Goal: Task Accomplishment & Management: Use online tool/utility

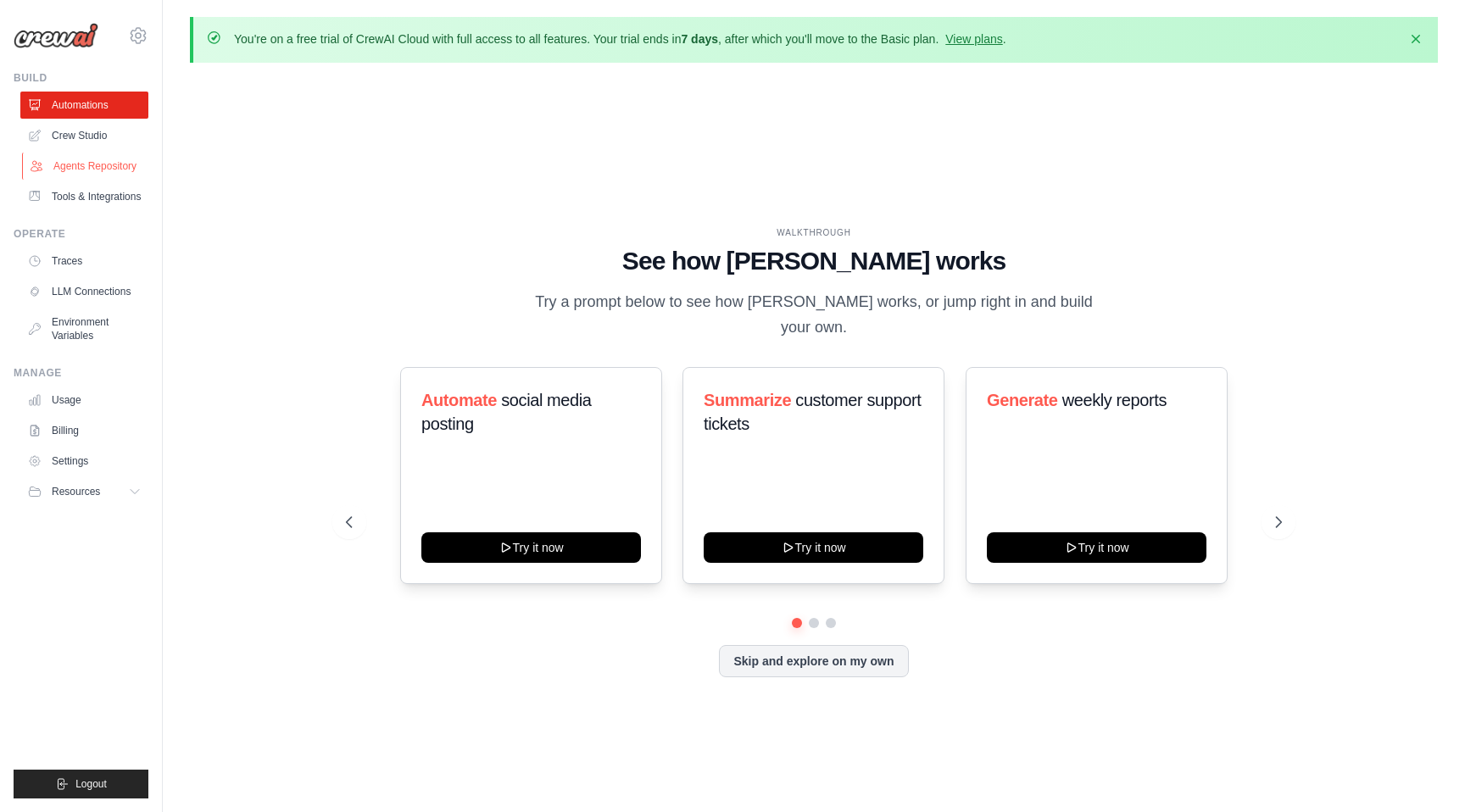
click at [118, 163] on link "Agents Repository" at bounding box center [86, 166] width 128 height 27
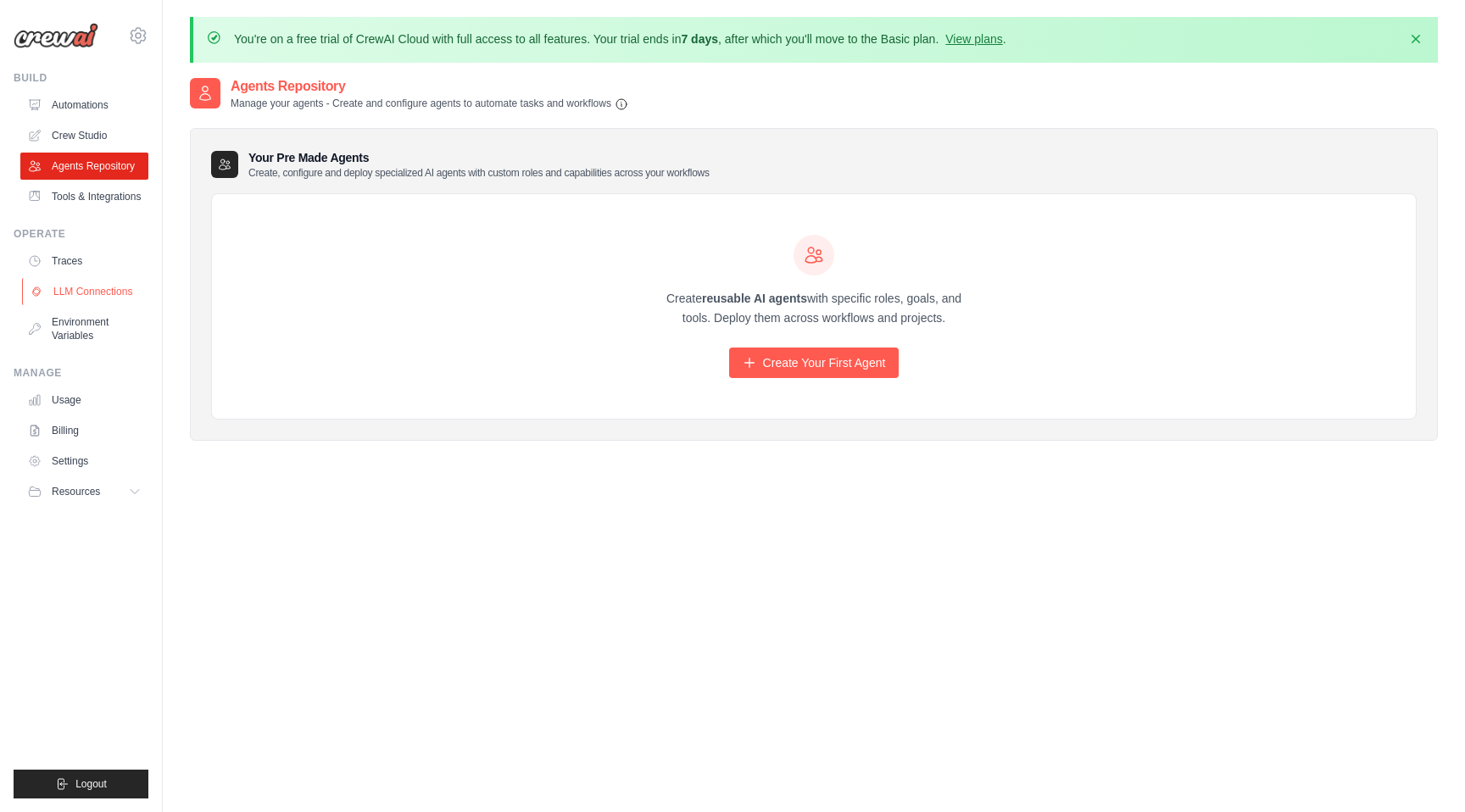
click at [119, 297] on link "LLM Connections" at bounding box center [86, 292] width 128 height 27
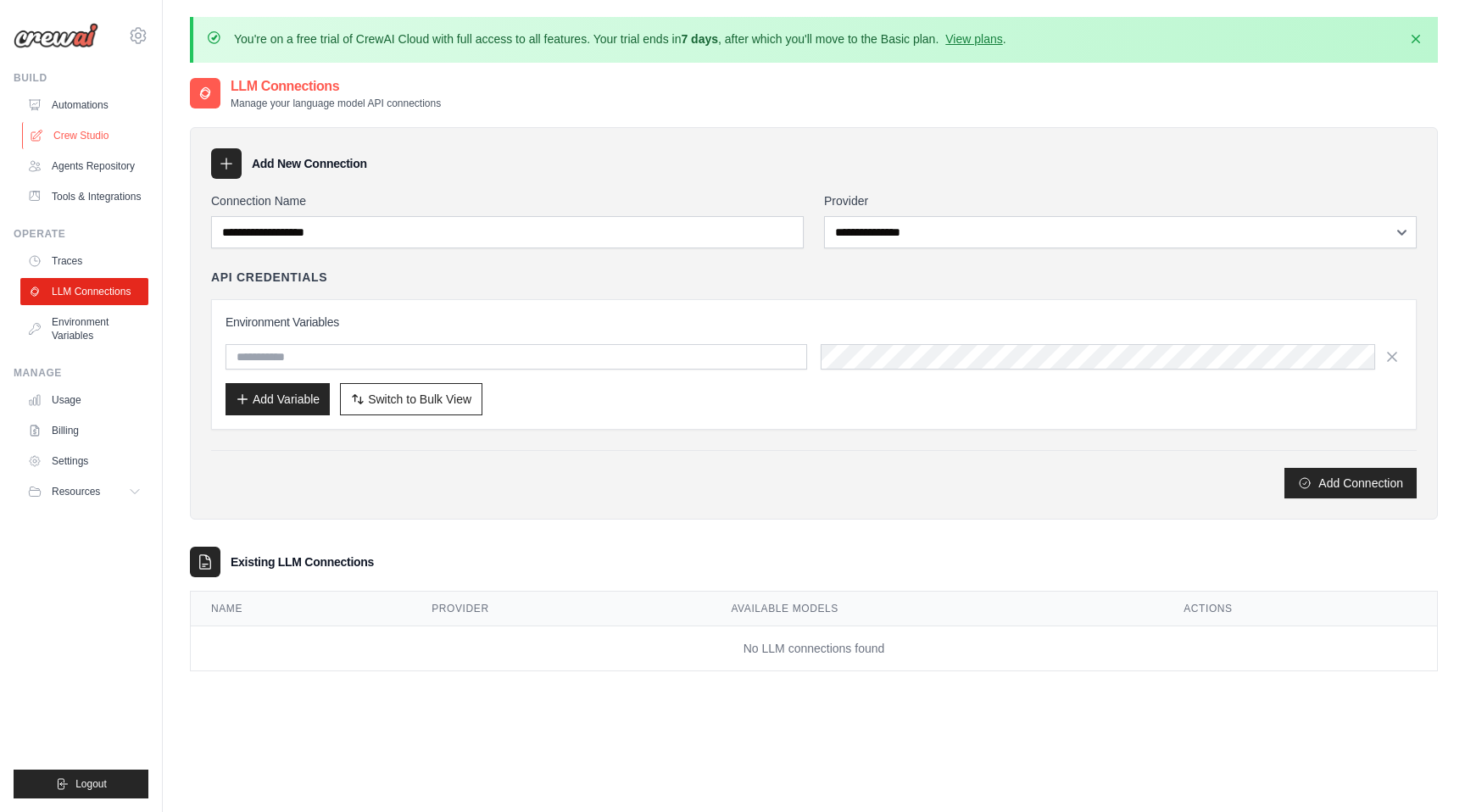
click at [104, 132] on link "Crew Studio" at bounding box center [86, 135] width 128 height 27
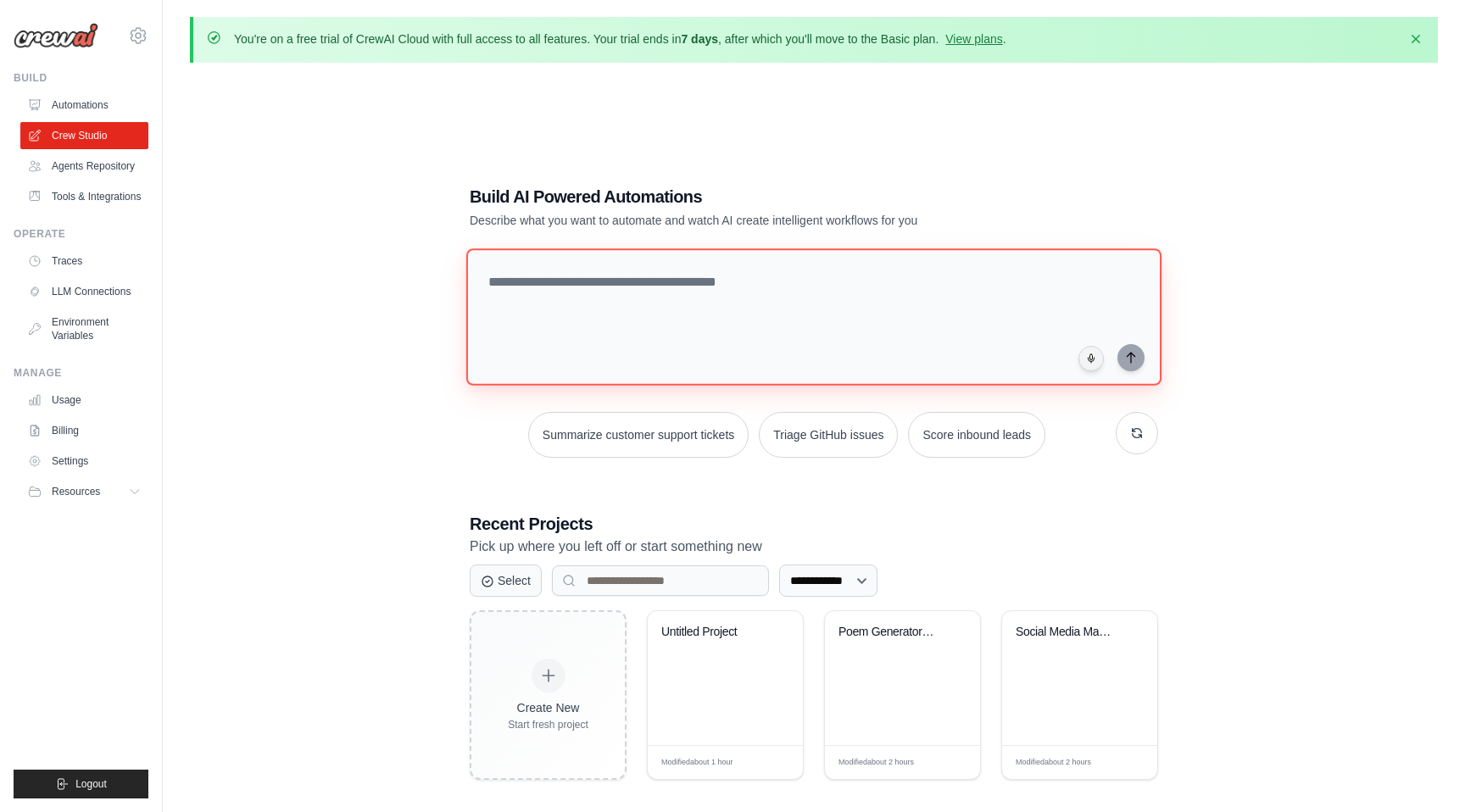
click at [591, 282] on textarea at bounding box center [814, 317] width 696 height 137
click at [1142, 368] on textarea "**********" at bounding box center [817, 316] width 702 height 138
type textarea "**********"
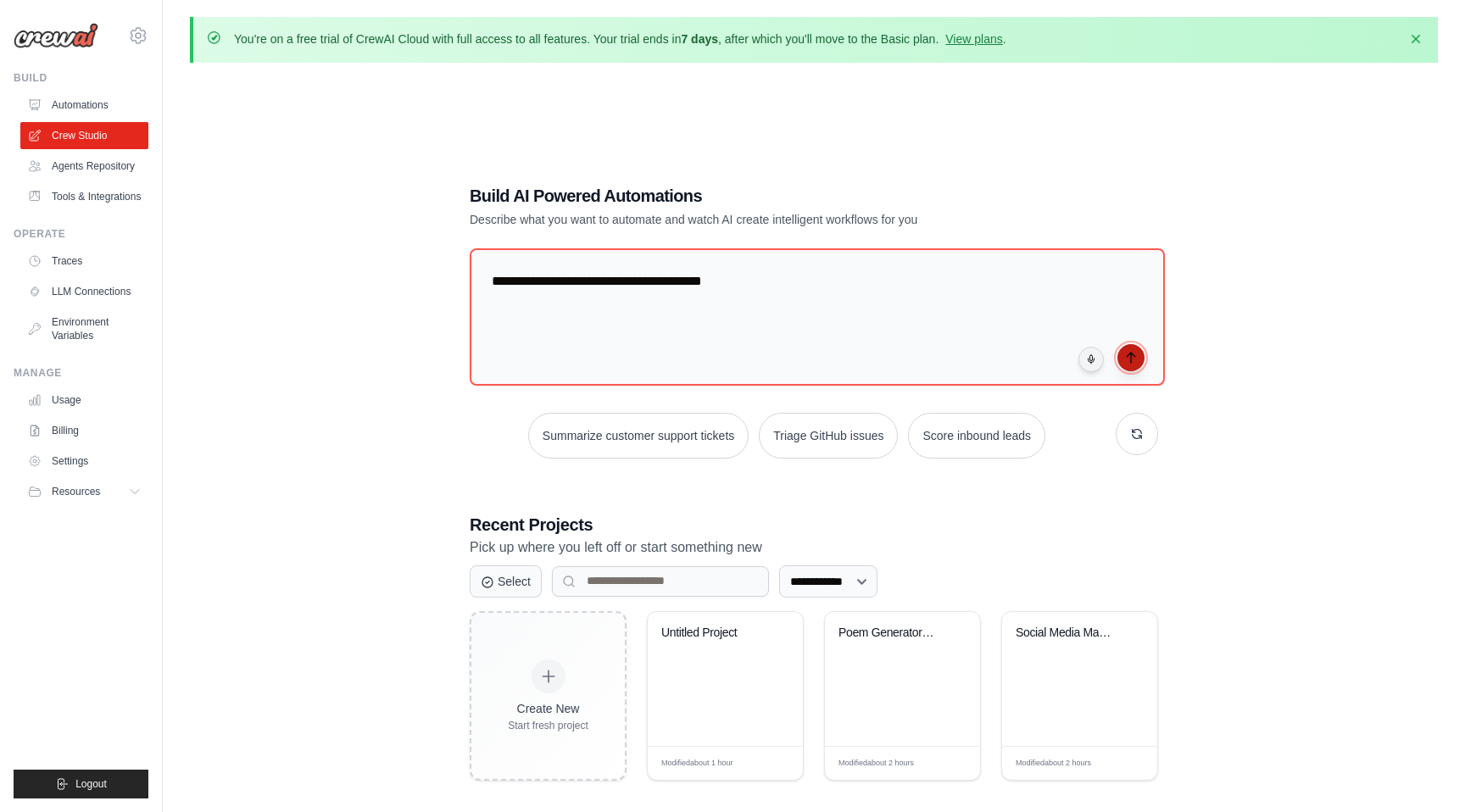
click at [1135, 357] on icon "submit" at bounding box center [1131, 358] width 14 height 14
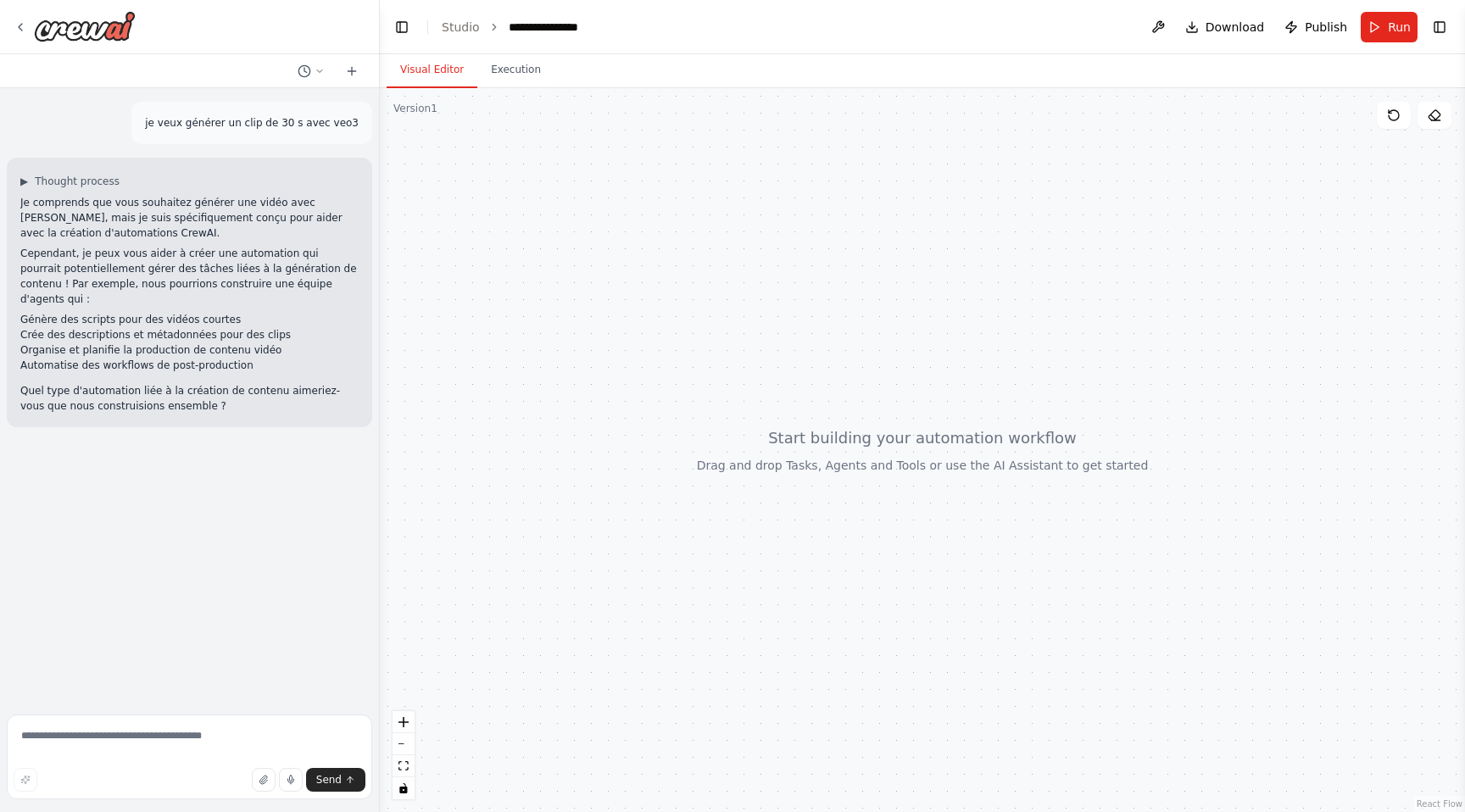
click at [249, 312] on li "Génère des scripts pour des vidéos courtes" at bounding box center [190, 320] width 338 height 15
click at [288, 342] on li "Organise et planifie la production de contenu vidéo" at bounding box center [190, 350] width 338 height 15
click at [467, 23] on link "Studio" at bounding box center [461, 27] width 38 height 14
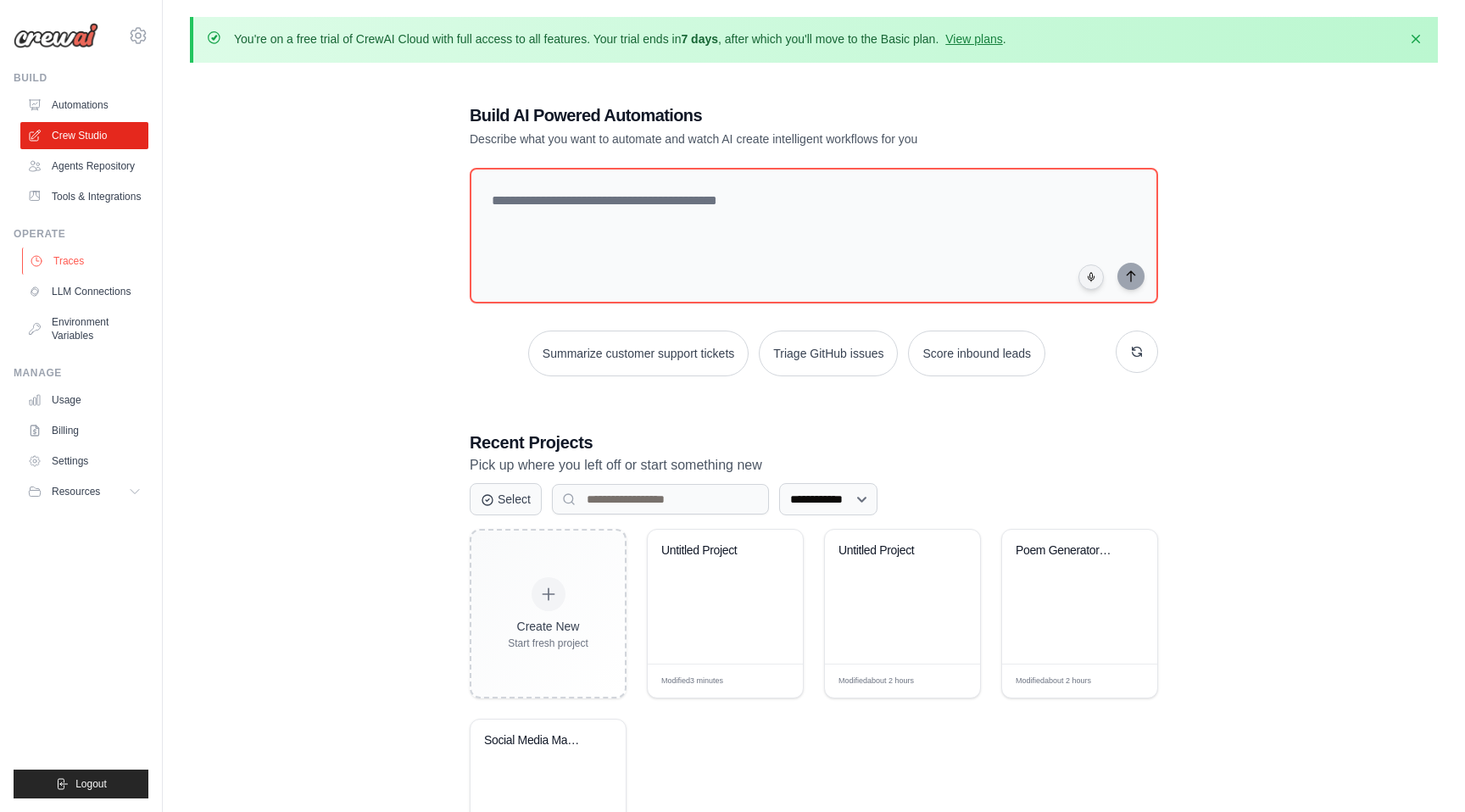
click at [77, 258] on link "Traces" at bounding box center [86, 262] width 128 height 27
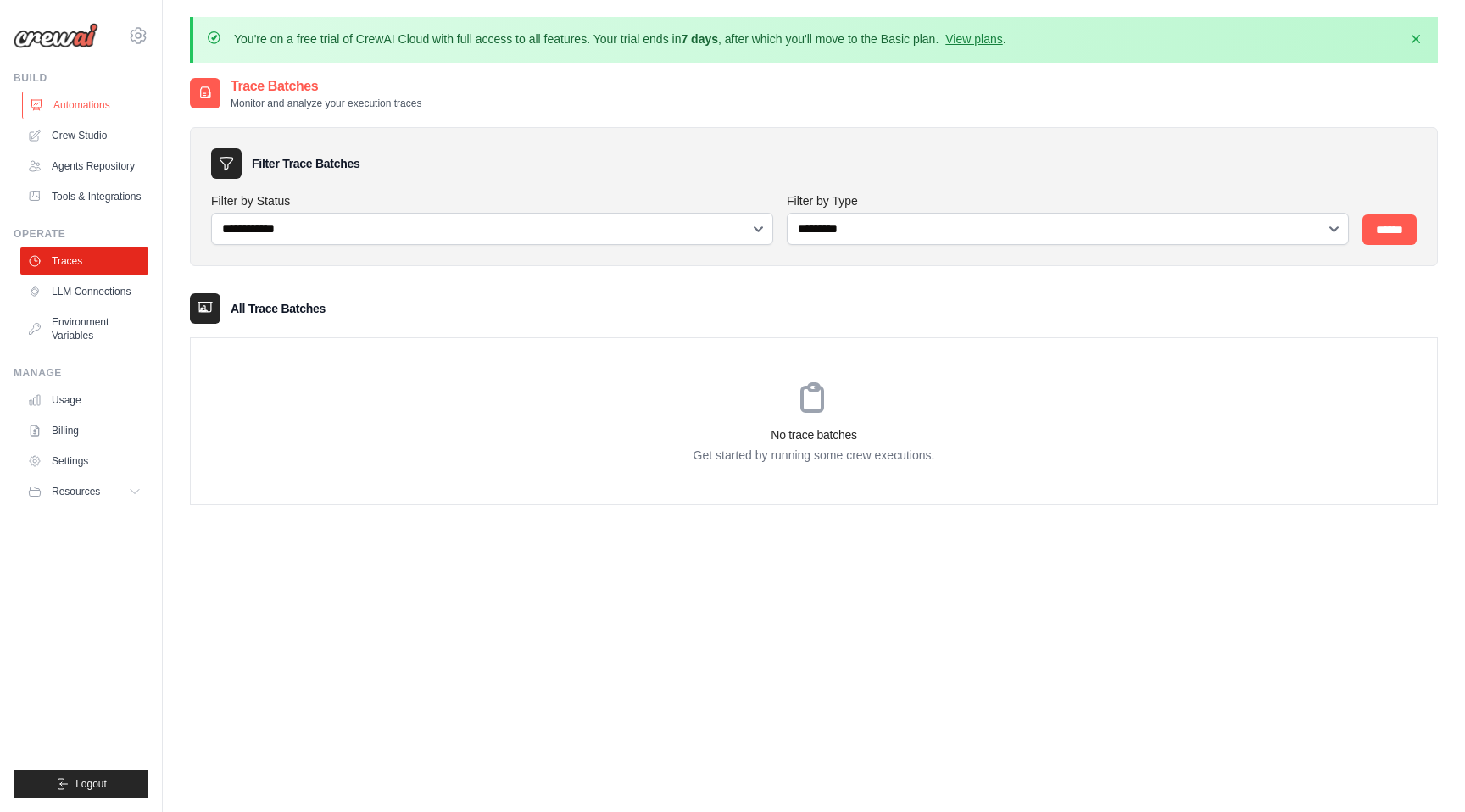
click at [90, 106] on link "Automations" at bounding box center [86, 105] width 128 height 27
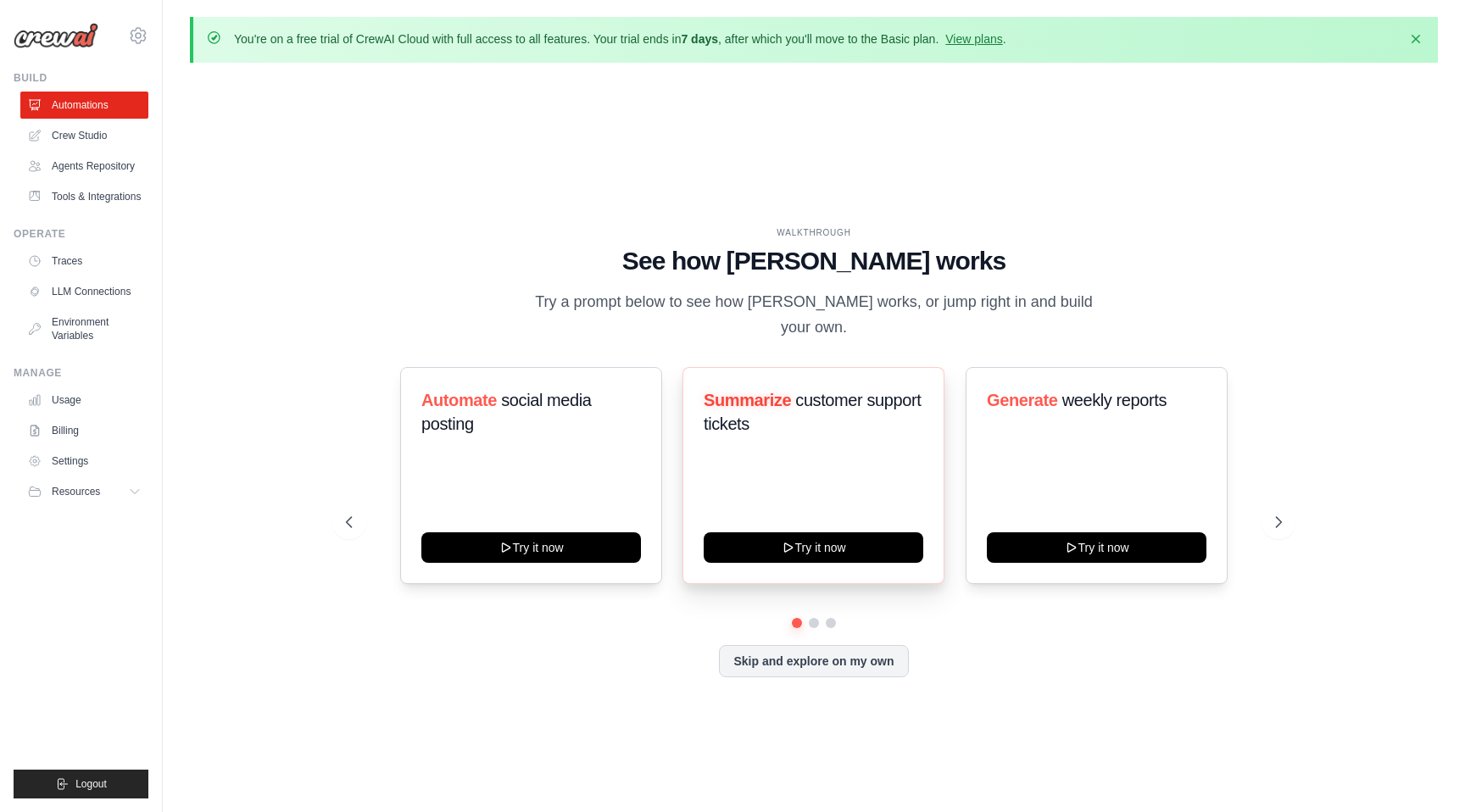
scroll to position [58, 0]
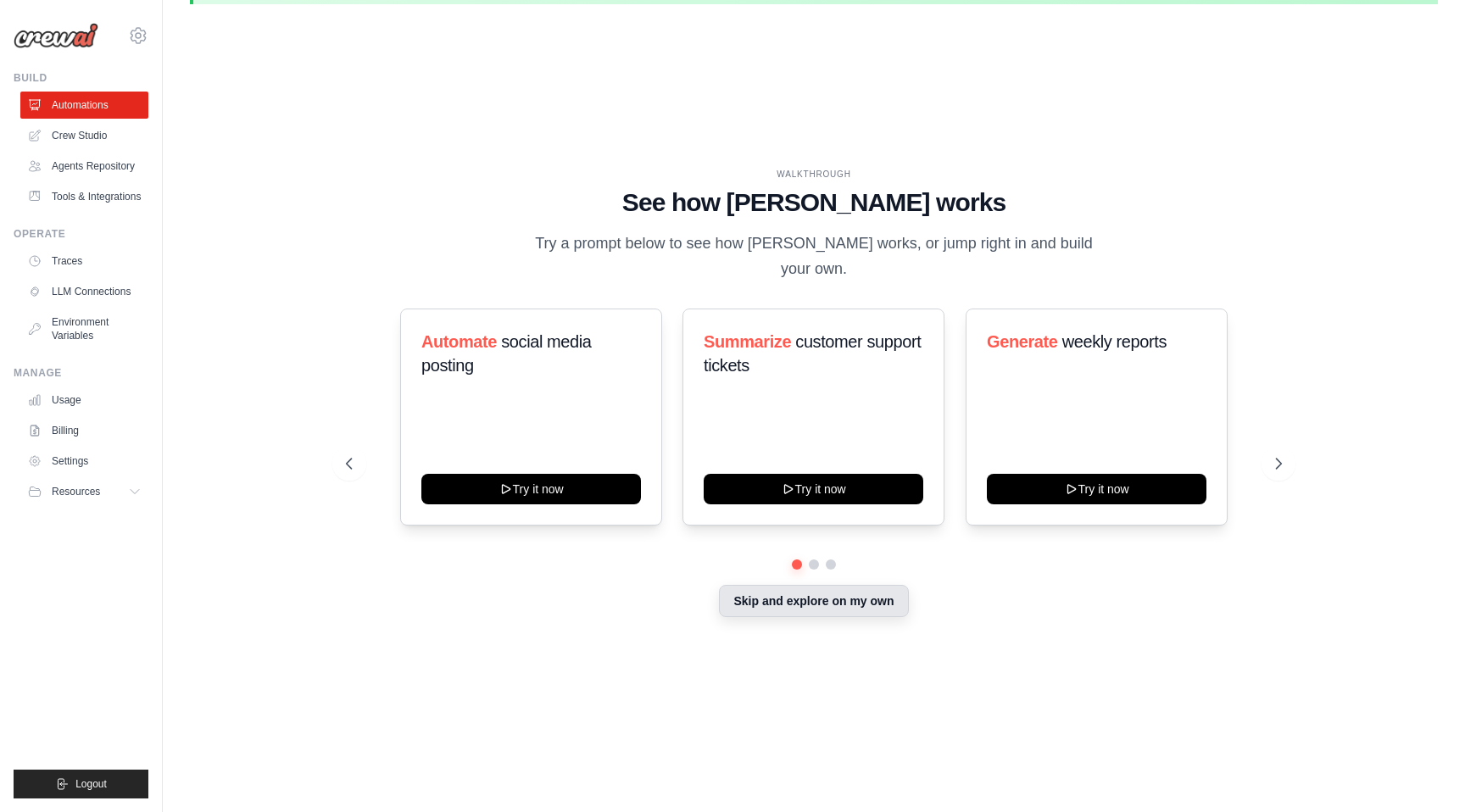
click at [764, 588] on button "Skip and explore on my own" at bounding box center [813, 601] width 189 height 33
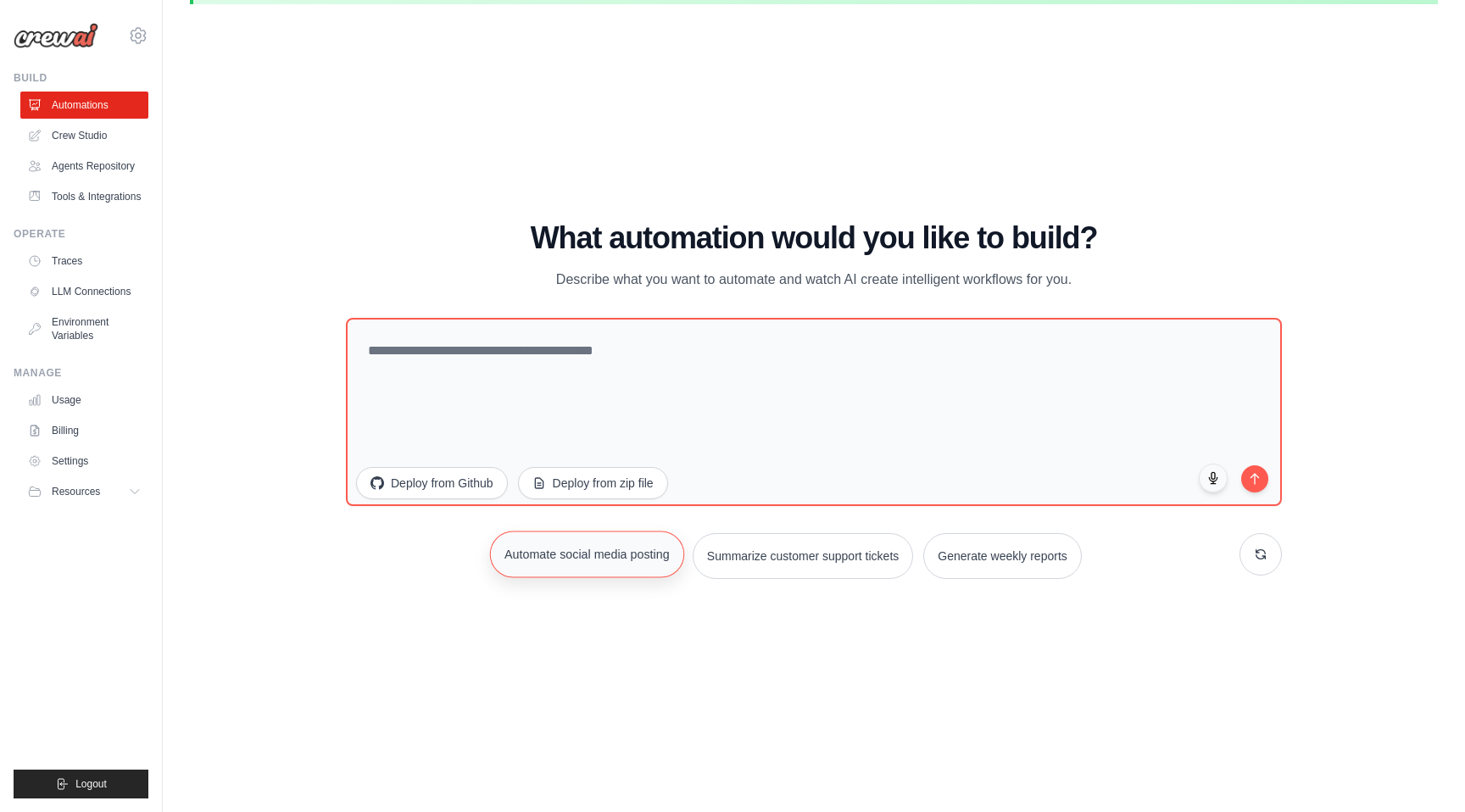
click at [619, 560] on button "Automate social media posting" at bounding box center [587, 554] width 194 height 46
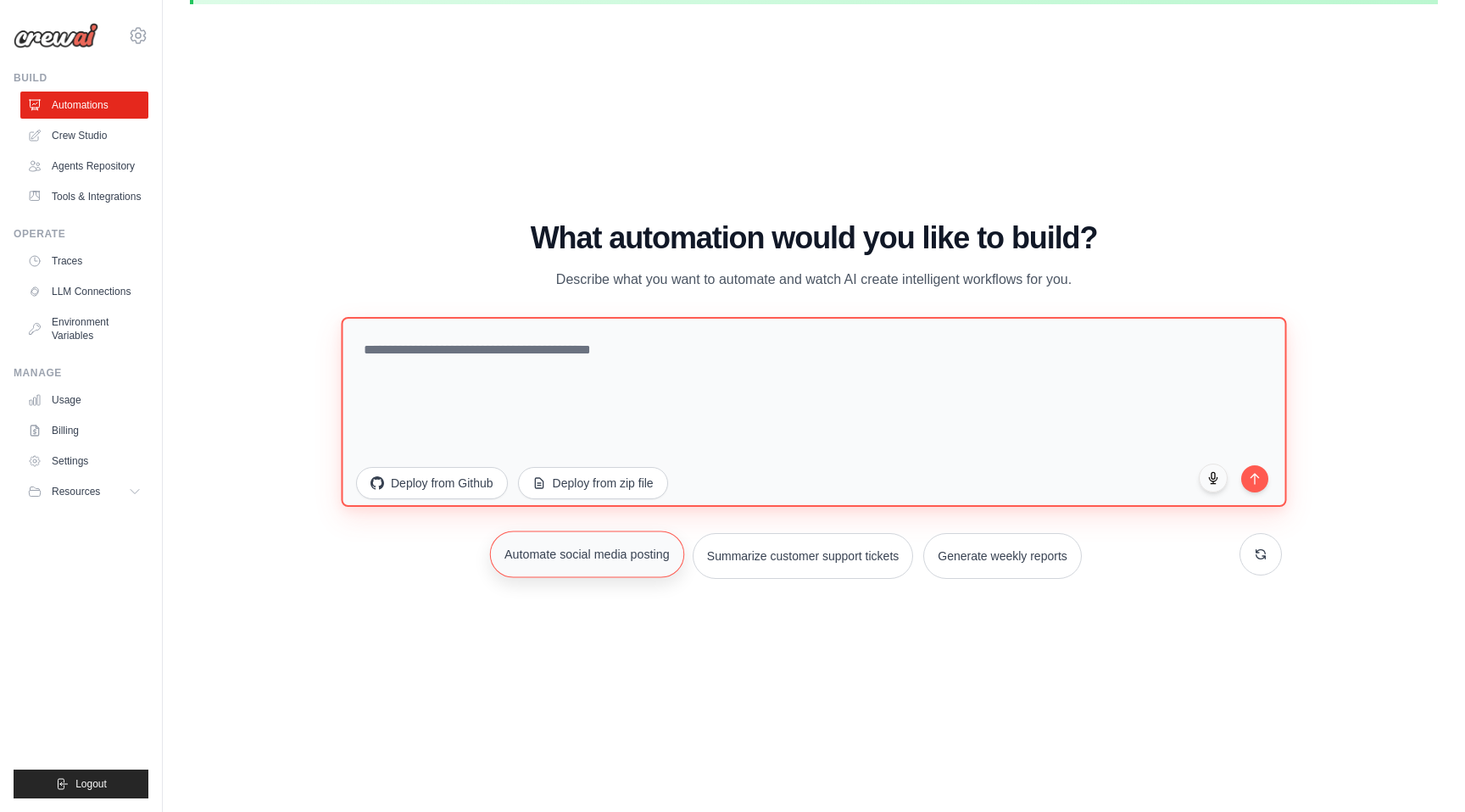
type textarea "**********"
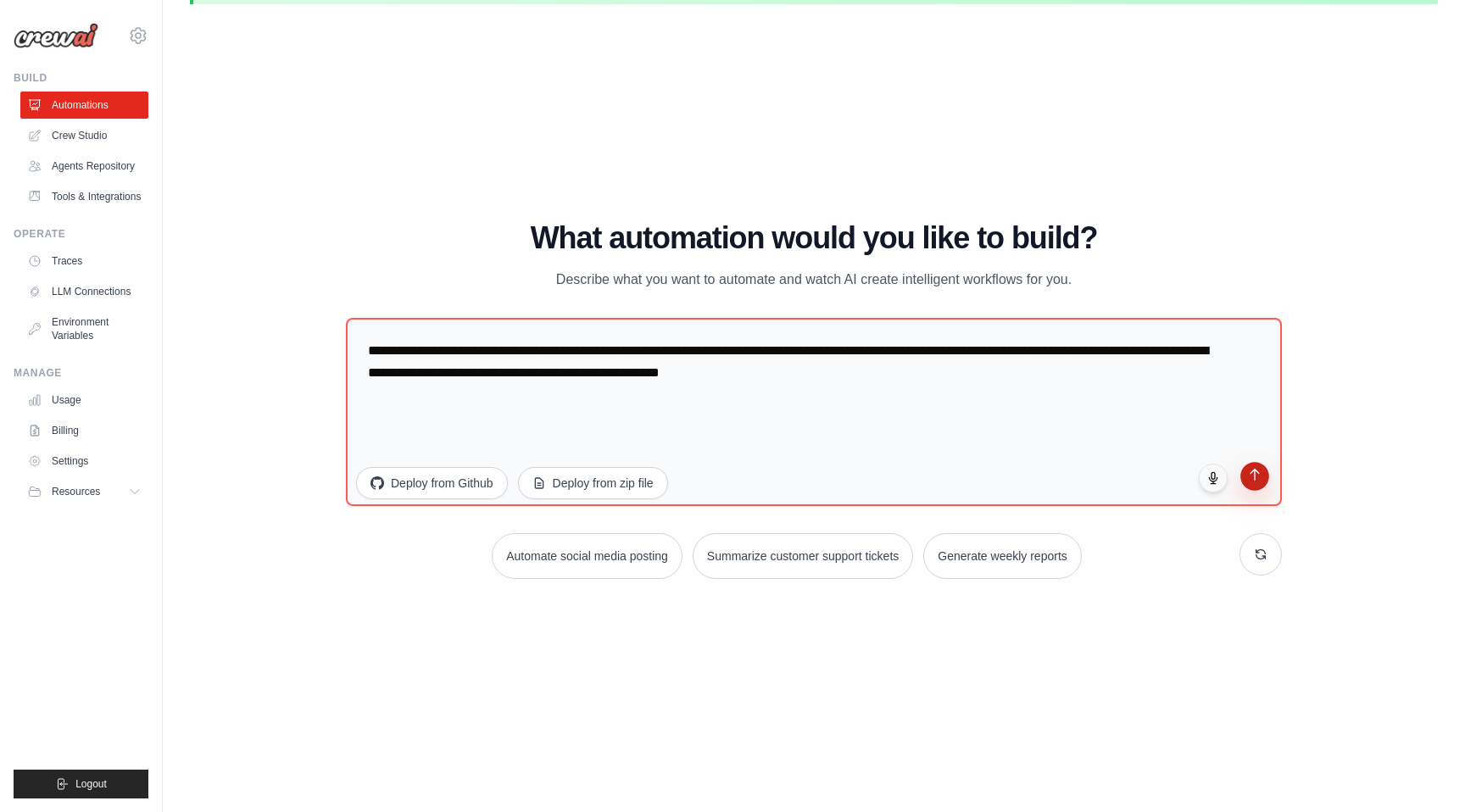
click at [1256, 480] on icon "submit" at bounding box center [1255, 475] width 15 height 15
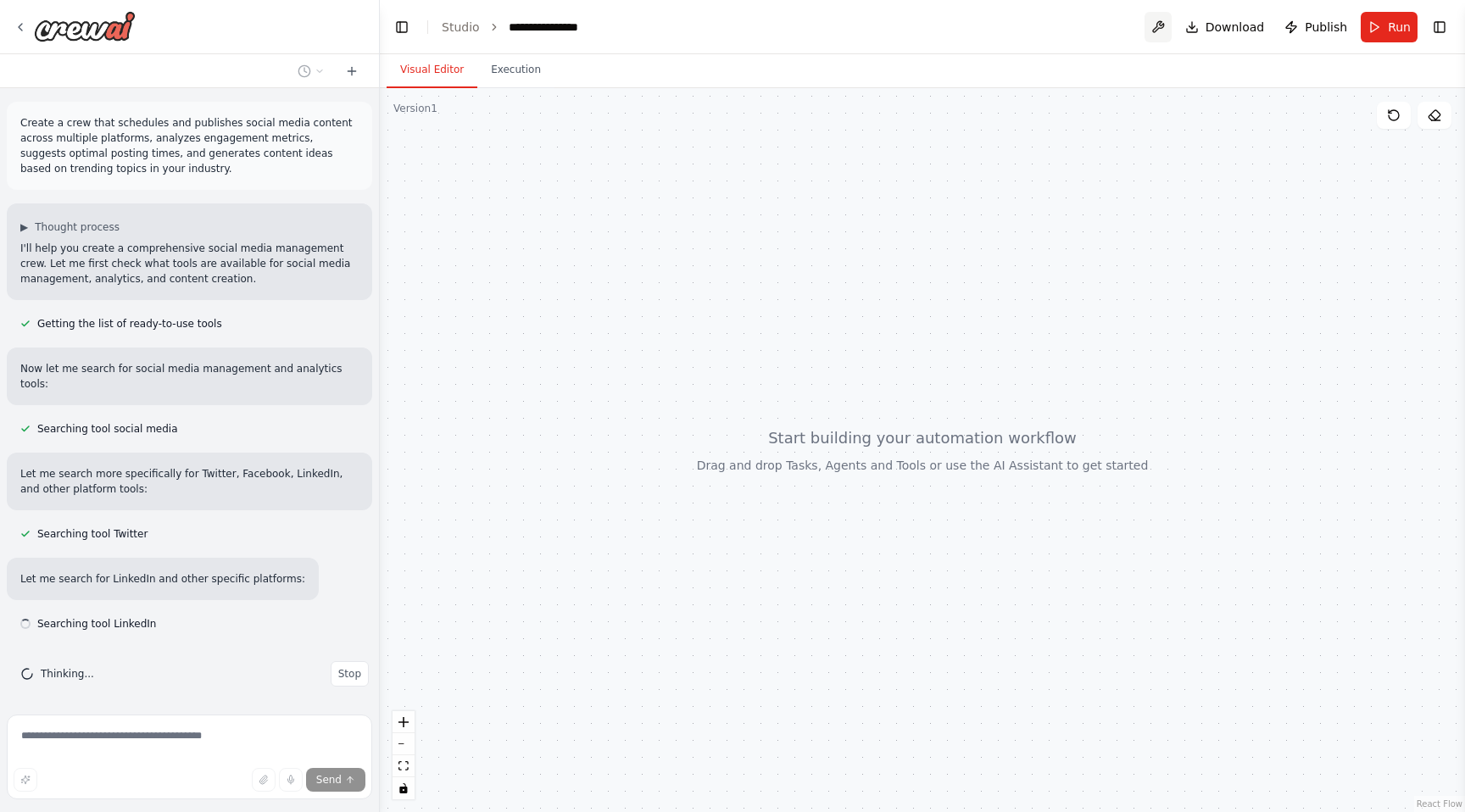
click at [1161, 31] on button at bounding box center [1159, 27] width 27 height 31
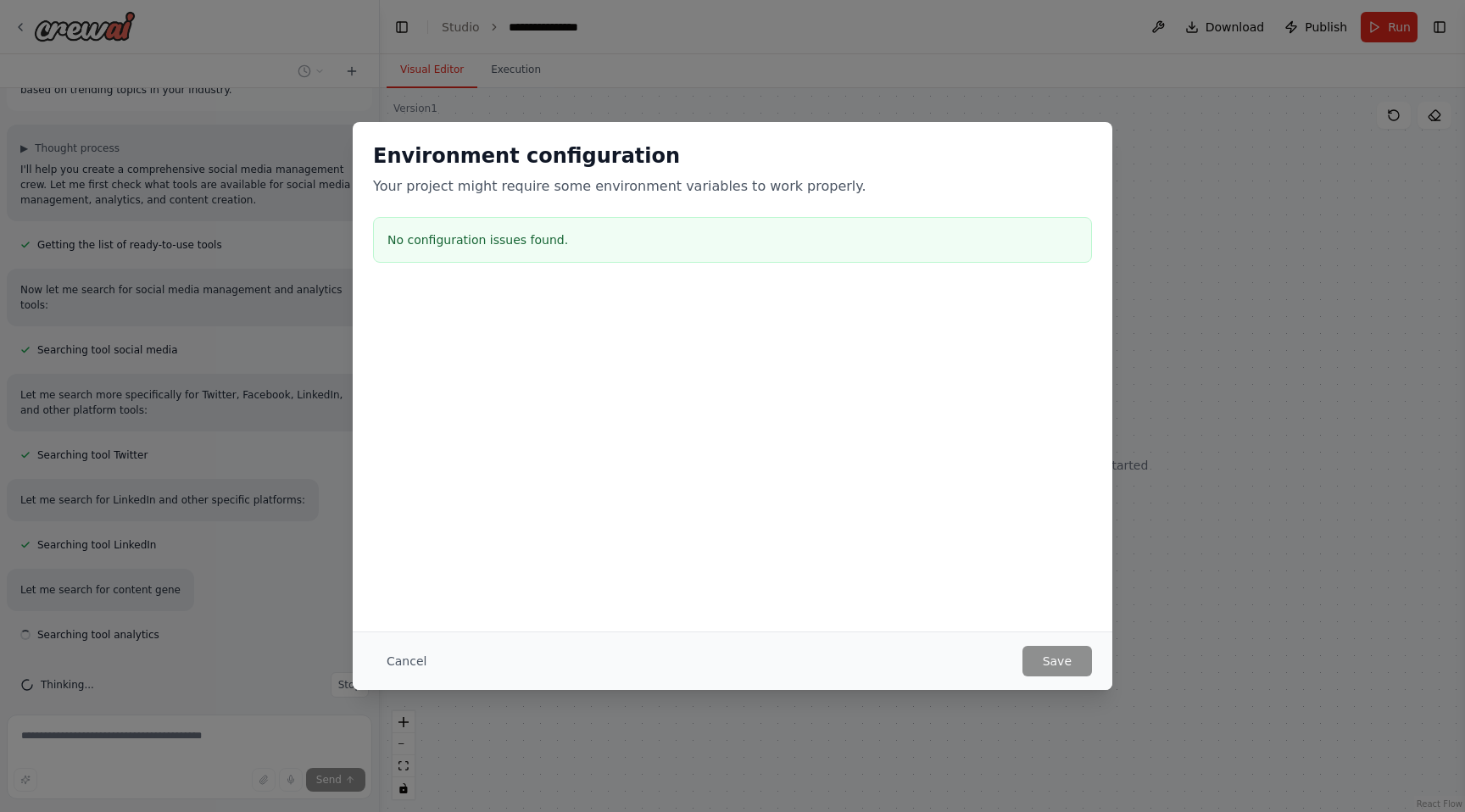
scroll to position [80, 0]
click at [419, 662] on button "Cancel" at bounding box center [407, 661] width 67 height 31
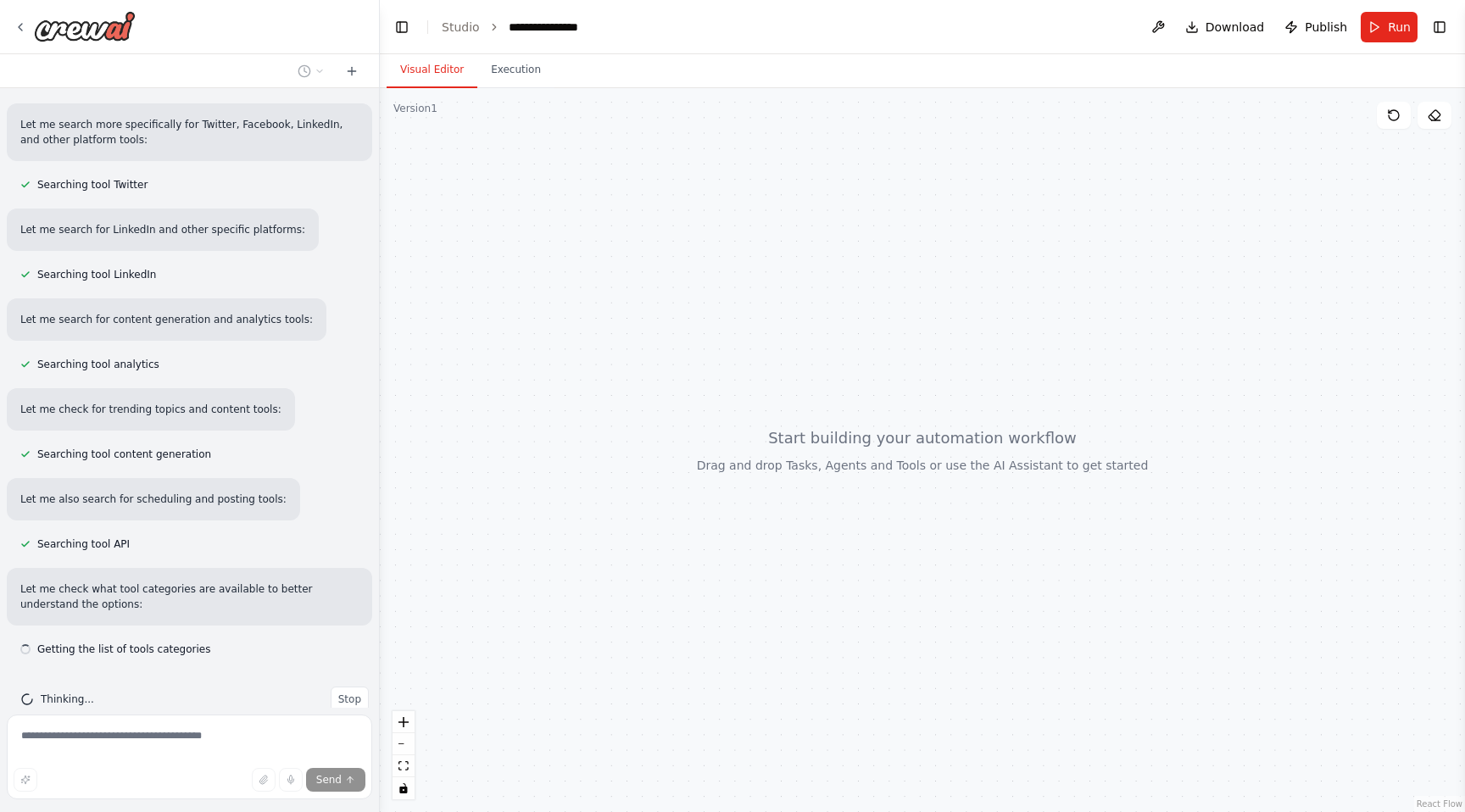
scroll to position [364, 0]
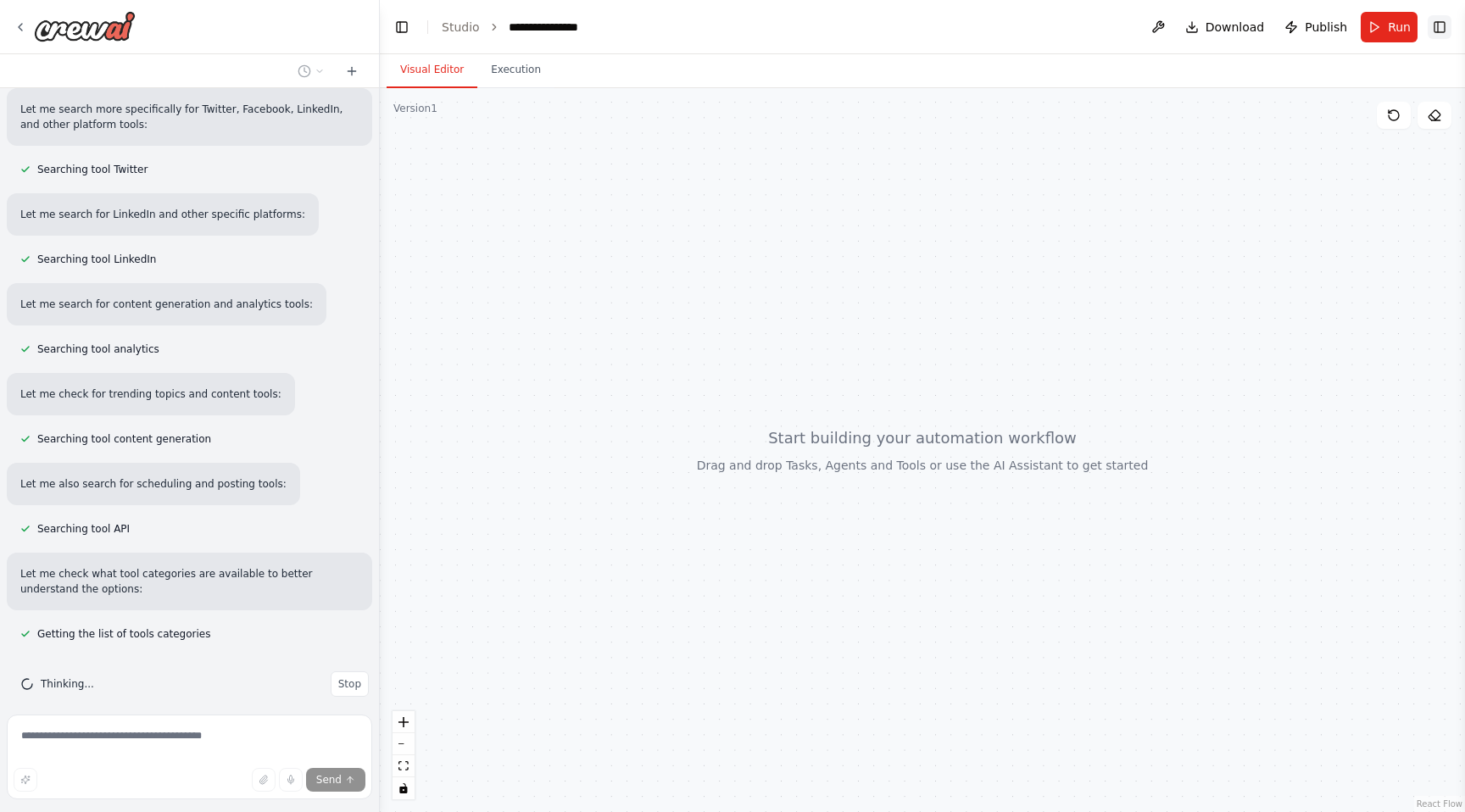
click at [1438, 27] on button "Toggle Right Sidebar" at bounding box center [1440, 27] width 24 height 24
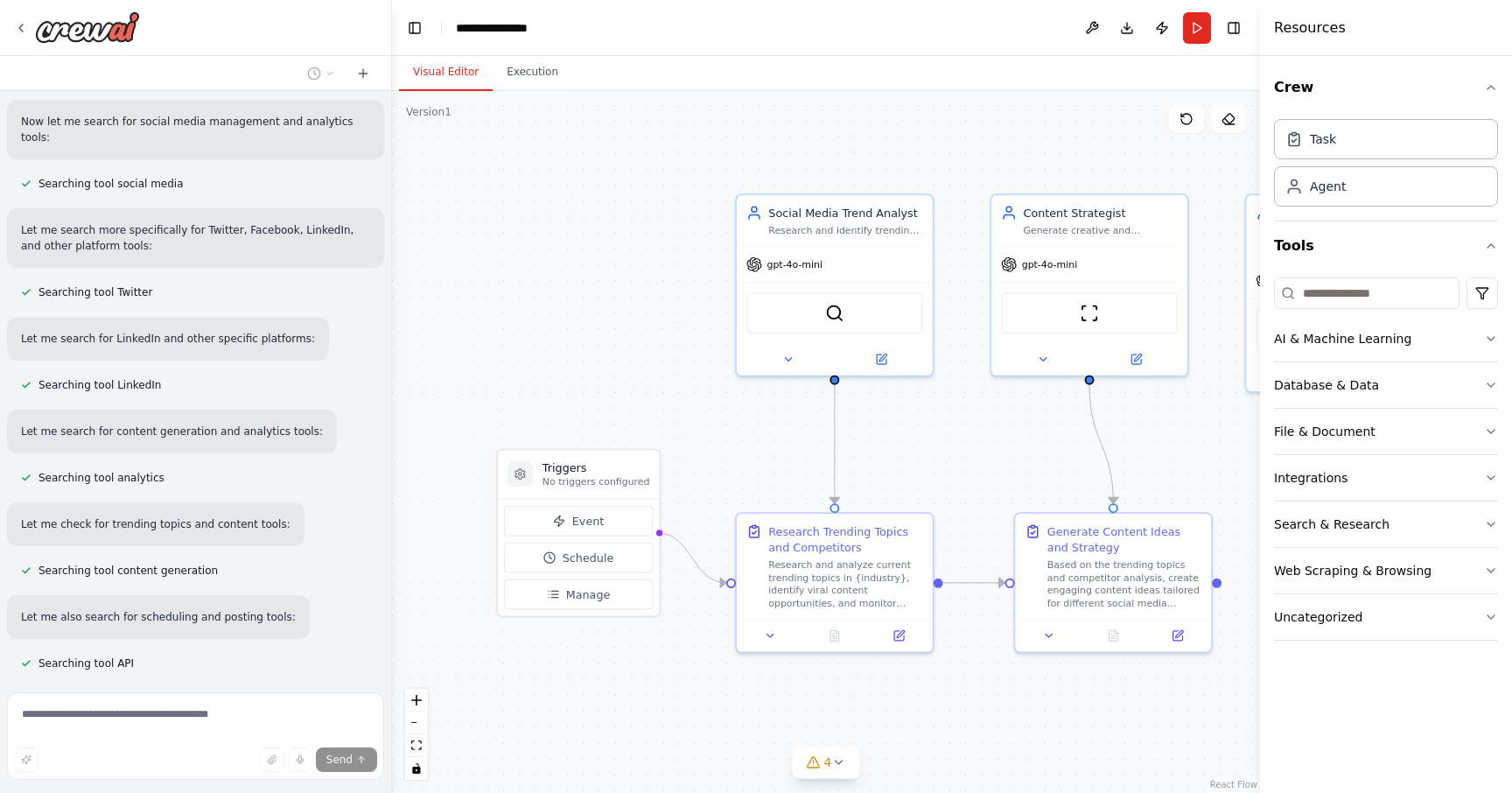
scroll to position [303, 0]
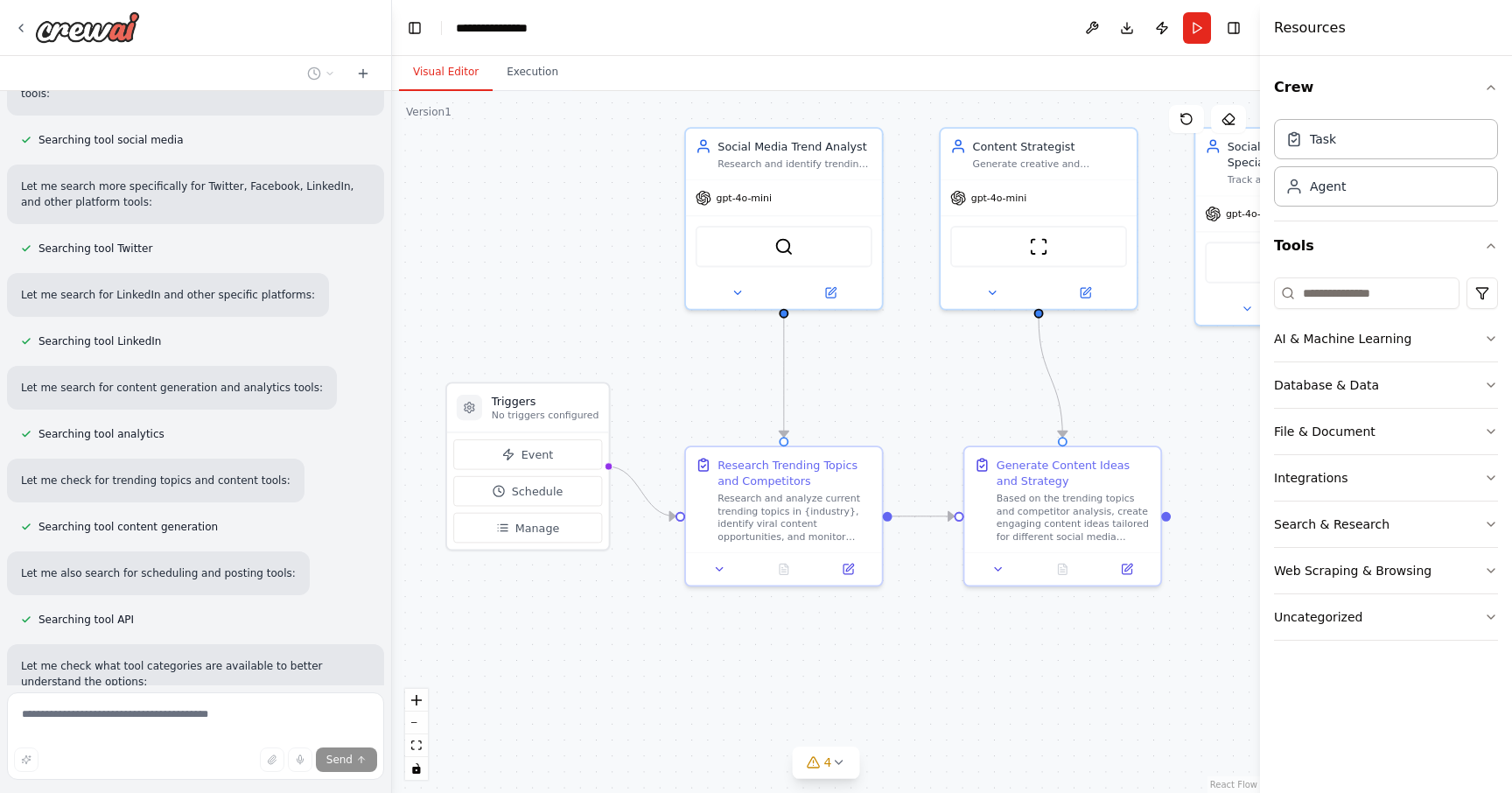
drag, startPoint x: 581, startPoint y: 327, endPoint x: 529, endPoint y: 259, distance: 85.6
click at [529, 259] on div ".deletable-edge-delete-btn { width: 20px; height: 20px; border: 0px solid #ffff…" at bounding box center [826, 442] width 868 height 702
click at [851, 562] on icon at bounding box center [850, 565] width 7 height 7
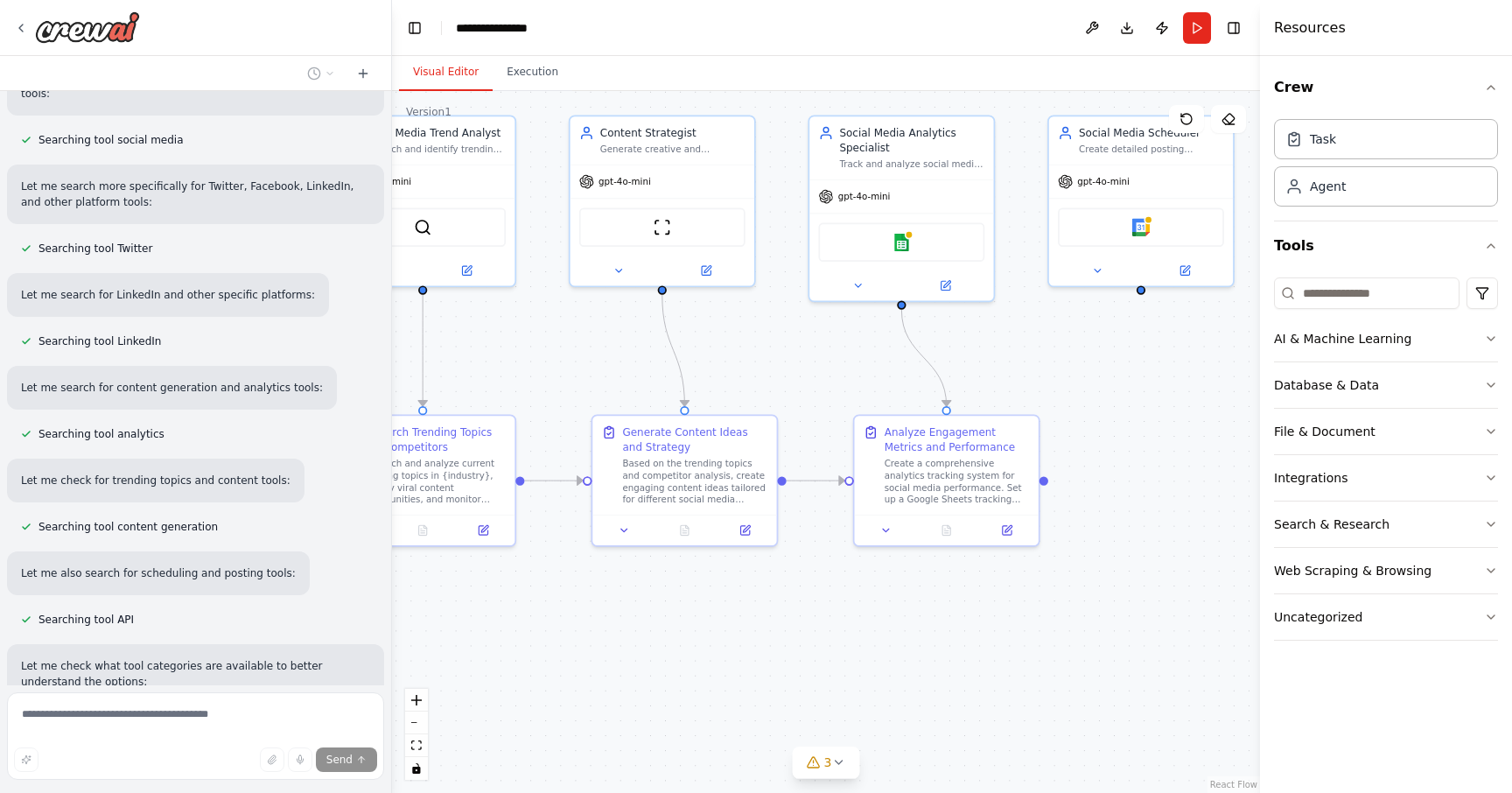
drag, startPoint x: 930, startPoint y: 344, endPoint x: 577, endPoint y: 324, distance: 353.6
click at [577, 324] on div ".deletable-edge-delete-btn { width: 20px; height: 20px; border: 0px solid #ffff…" at bounding box center [826, 442] width 868 height 702
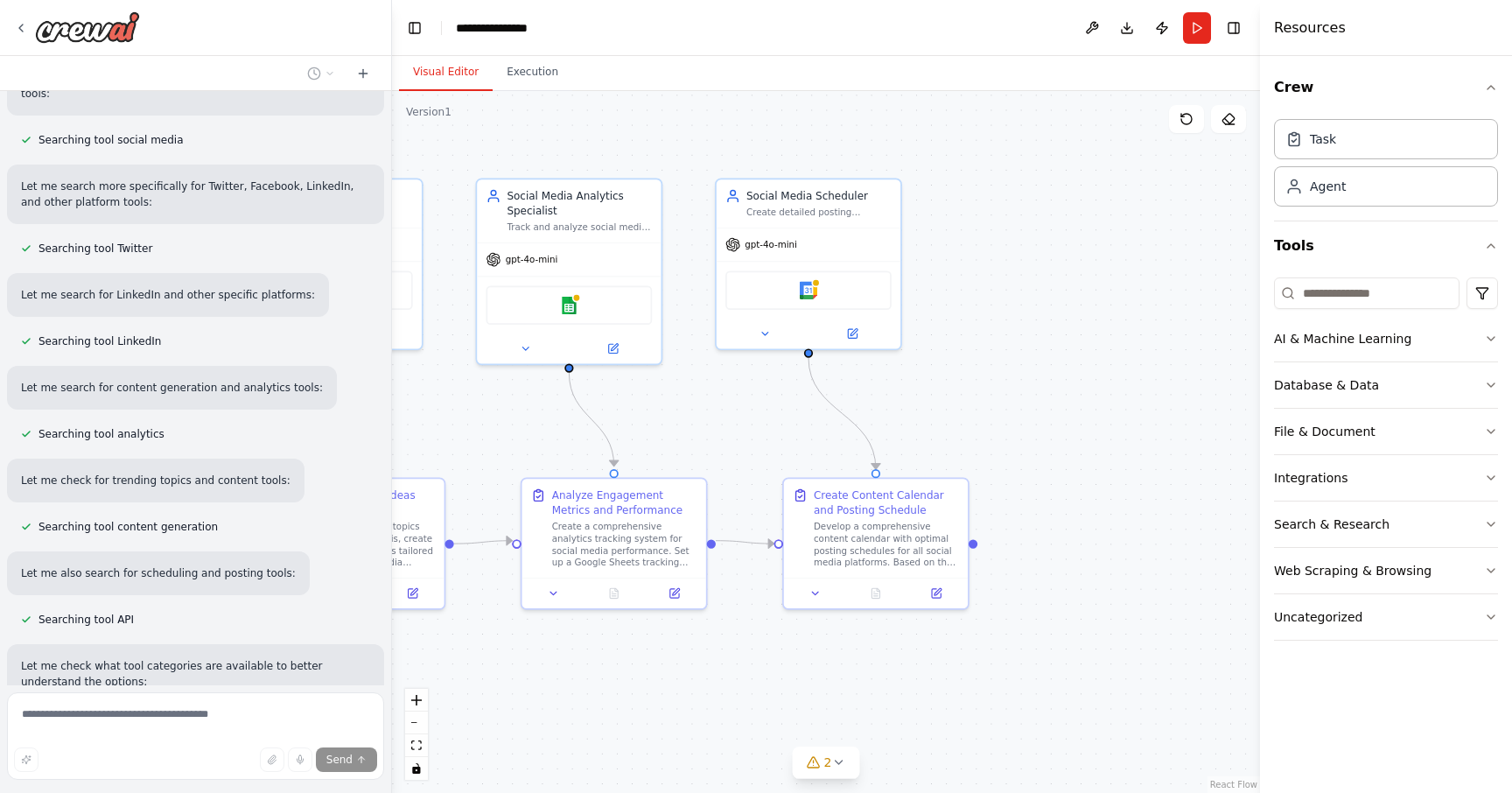
drag, startPoint x: 1078, startPoint y: 614, endPoint x: 745, endPoint y: 677, distance: 338.9
click at [745, 677] on div ".deletable-edge-delete-btn { width: 20px; height: 20px; border: 0px solid #ffff…" at bounding box center [826, 442] width 868 height 702
click at [811, 283] on img at bounding box center [809, 287] width 19 height 19
click at [937, 594] on icon at bounding box center [937, 590] width 12 height 12
click at [1302, 343] on div "AI & Machine Learning" at bounding box center [1343, 339] width 137 height 18
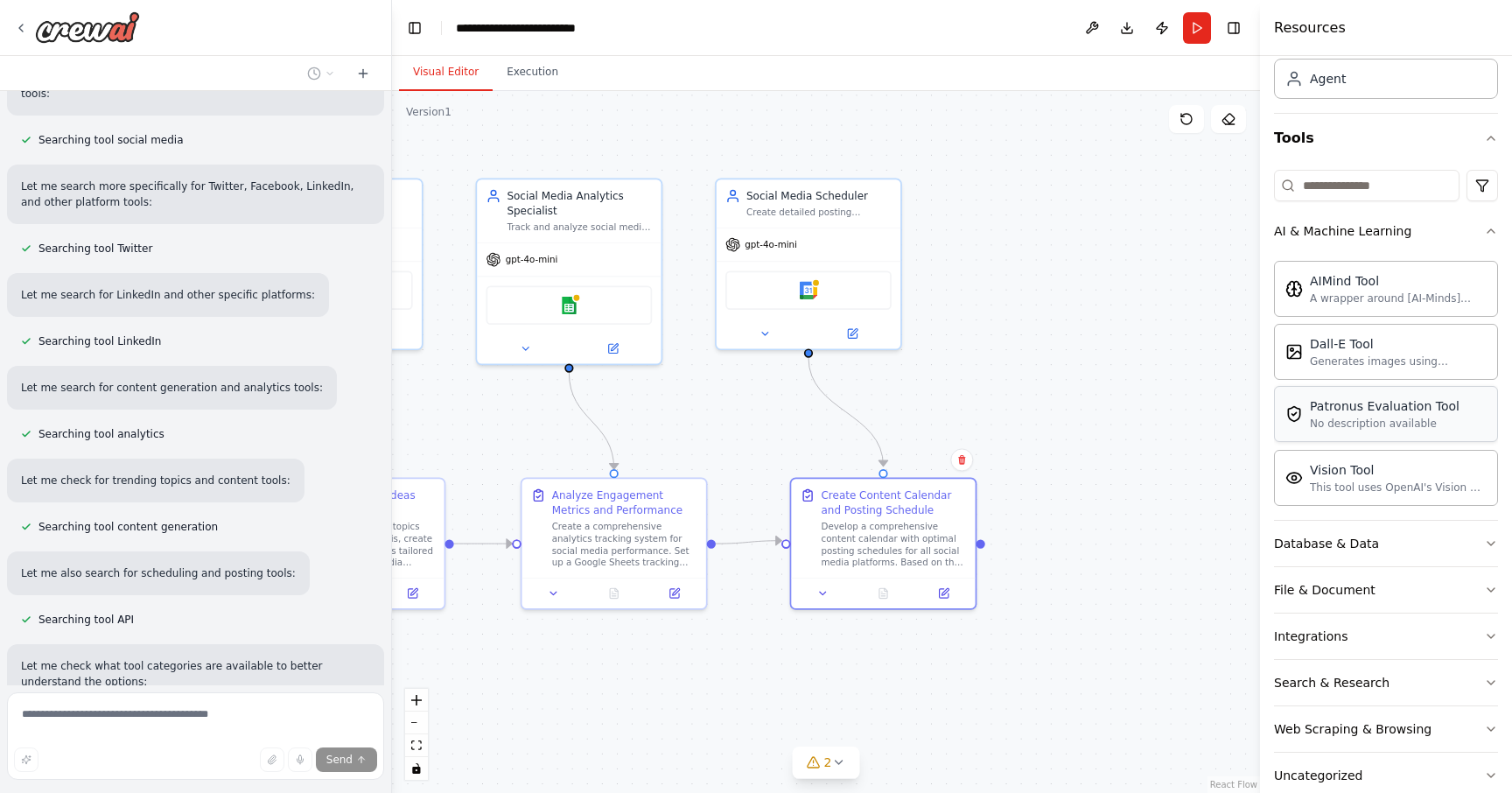
scroll to position [110, 0]
click at [1331, 540] on div "Database & Data" at bounding box center [1327, 542] width 105 height 18
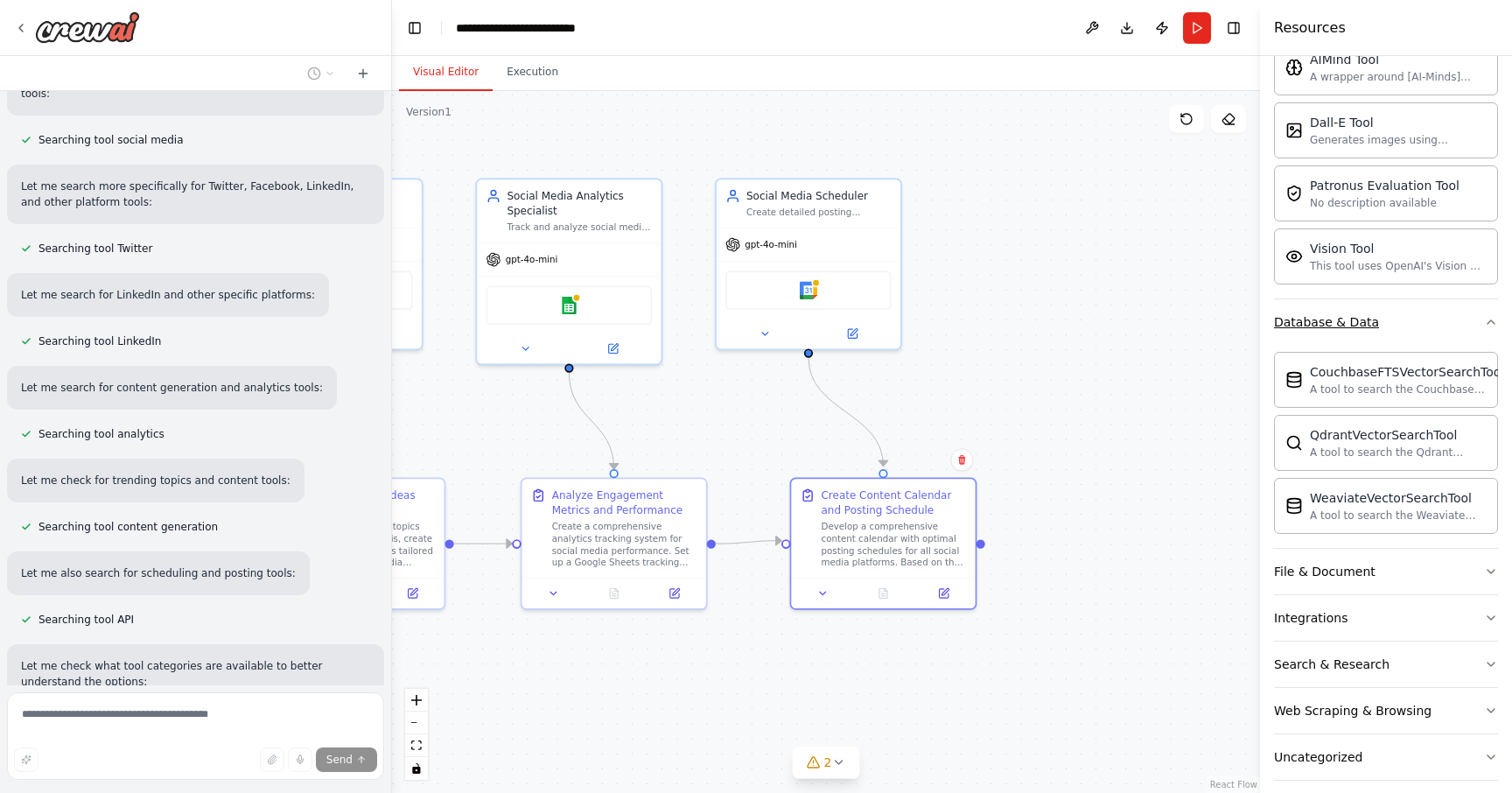
scroll to position [345, 0]
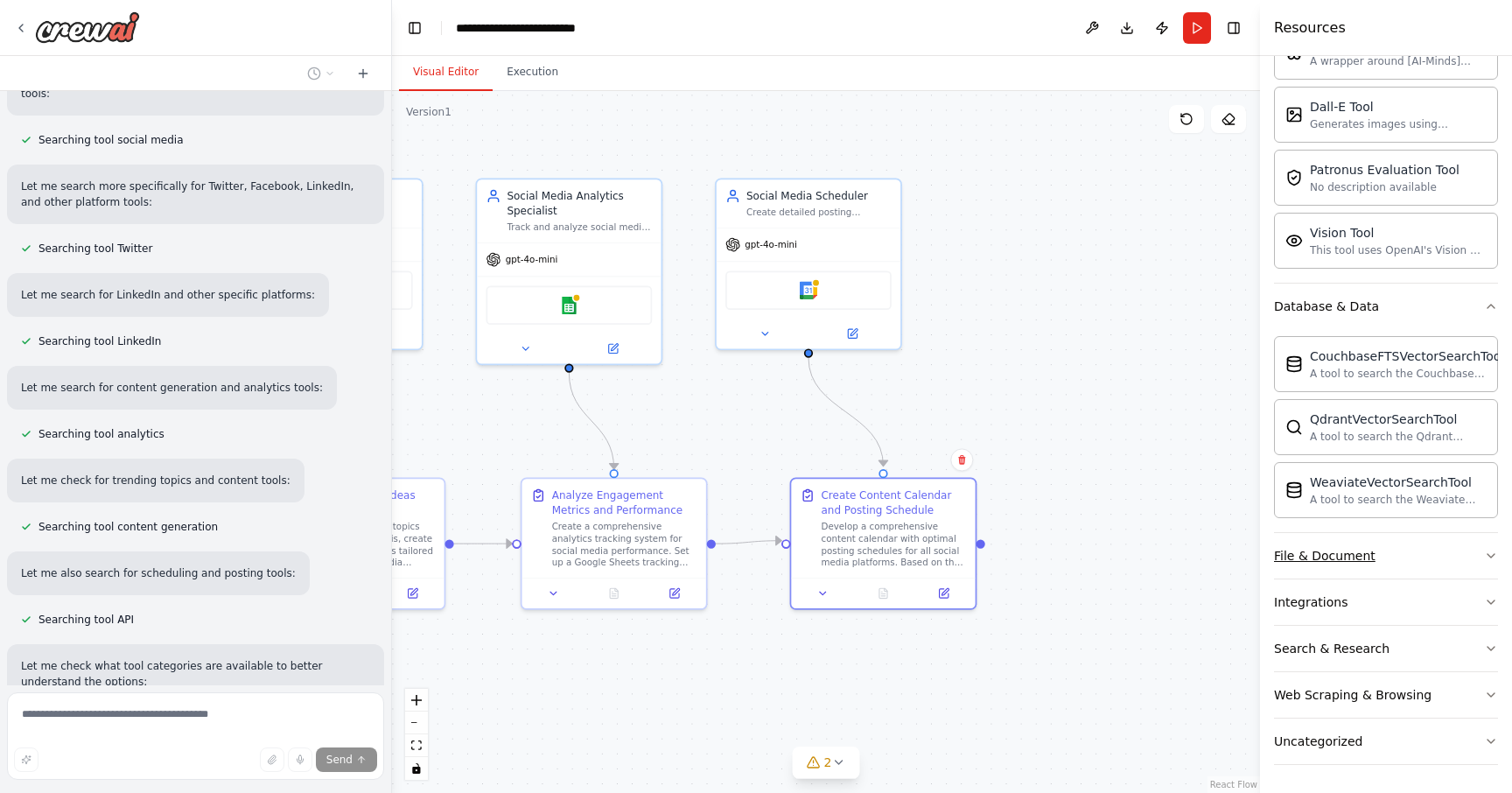
click at [1322, 559] on div "File & Document" at bounding box center [1325, 556] width 102 height 18
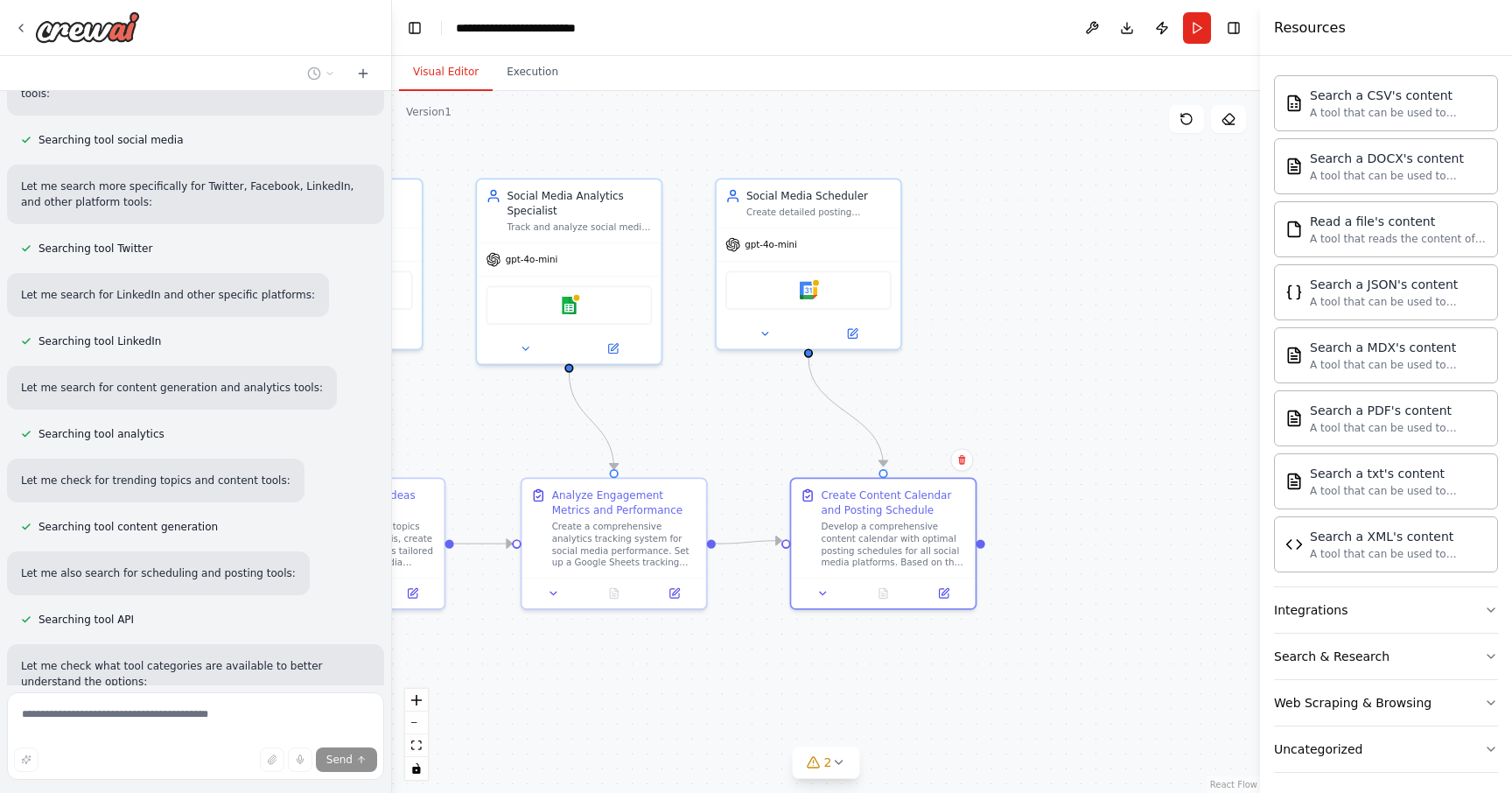
scroll to position [863, 0]
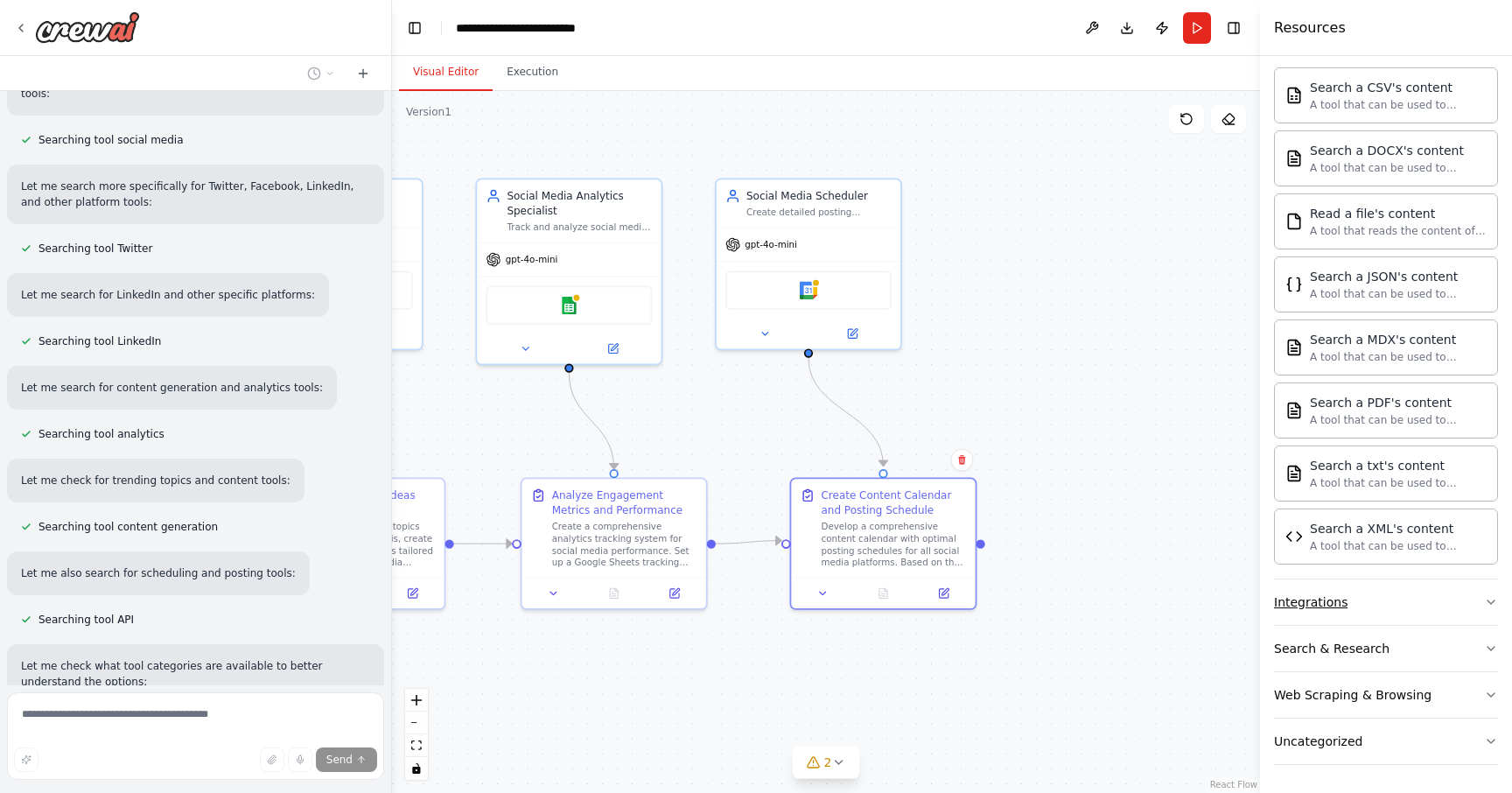
click at [1306, 602] on div "Integrations" at bounding box center [1311, 602] width 73 height 18
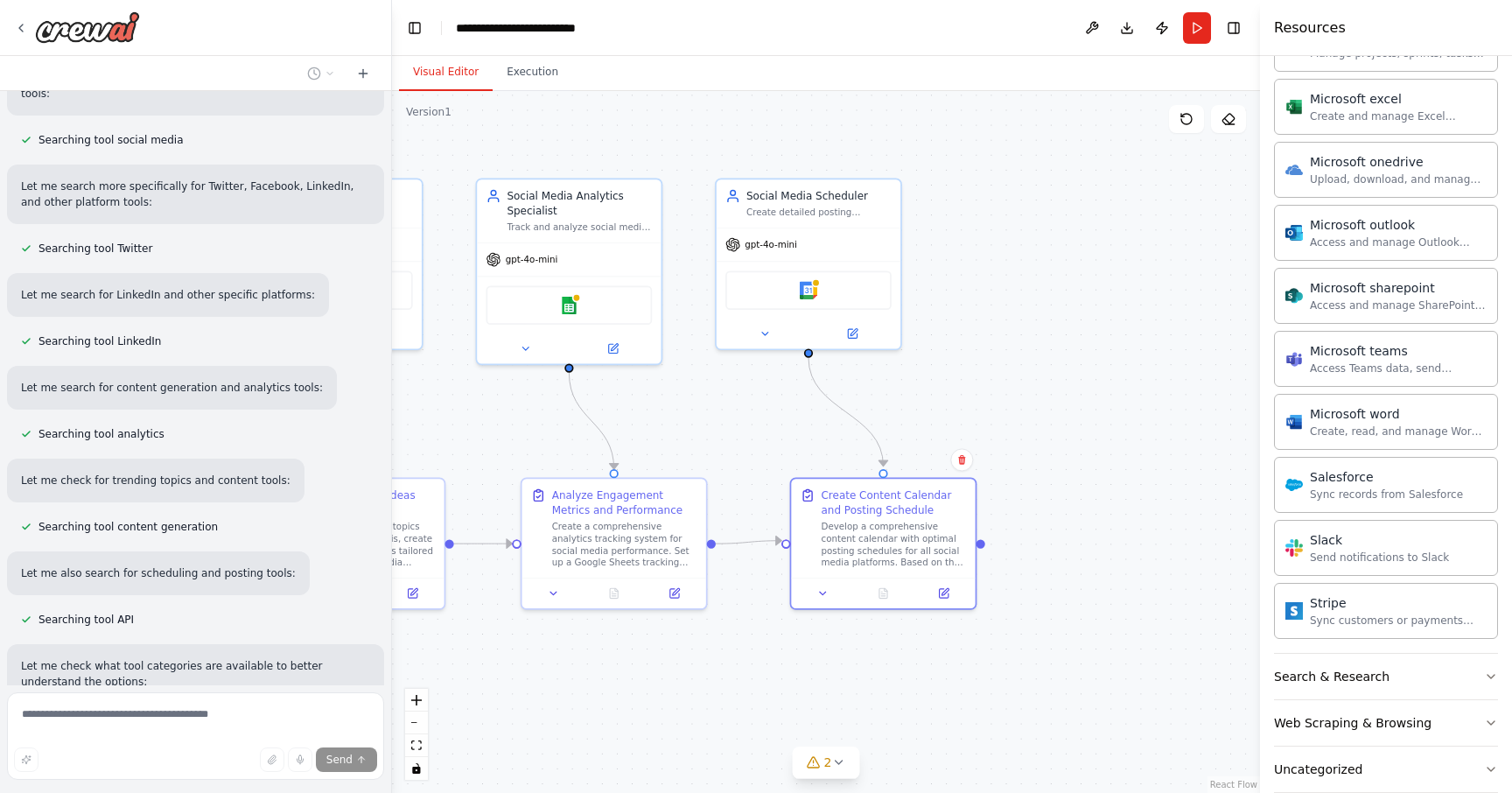
scroll to position [1885, 0]
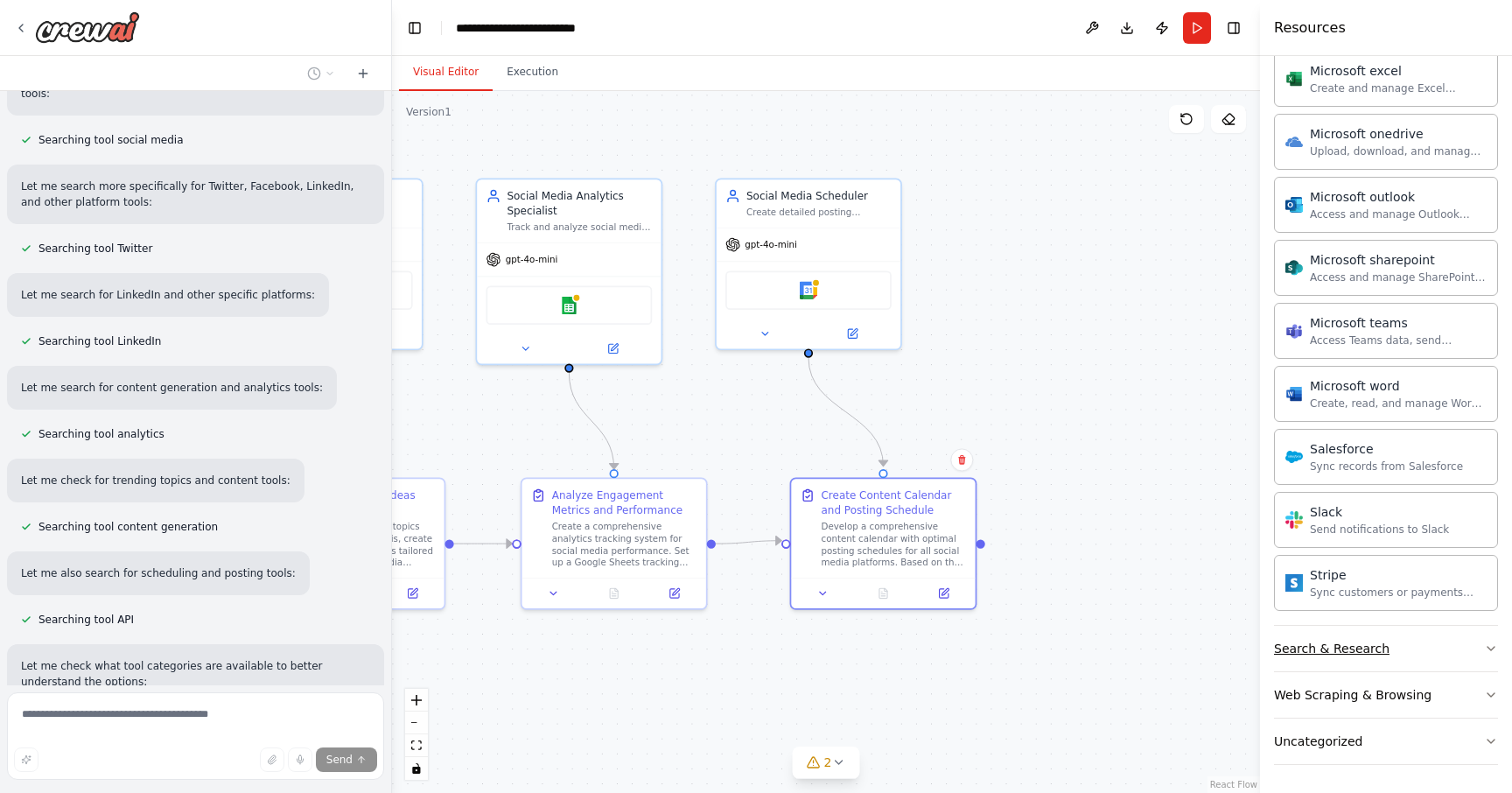
click at [1299, 655] on div "Search & Research" at bounding box center [1332, 649] width 116 height 18
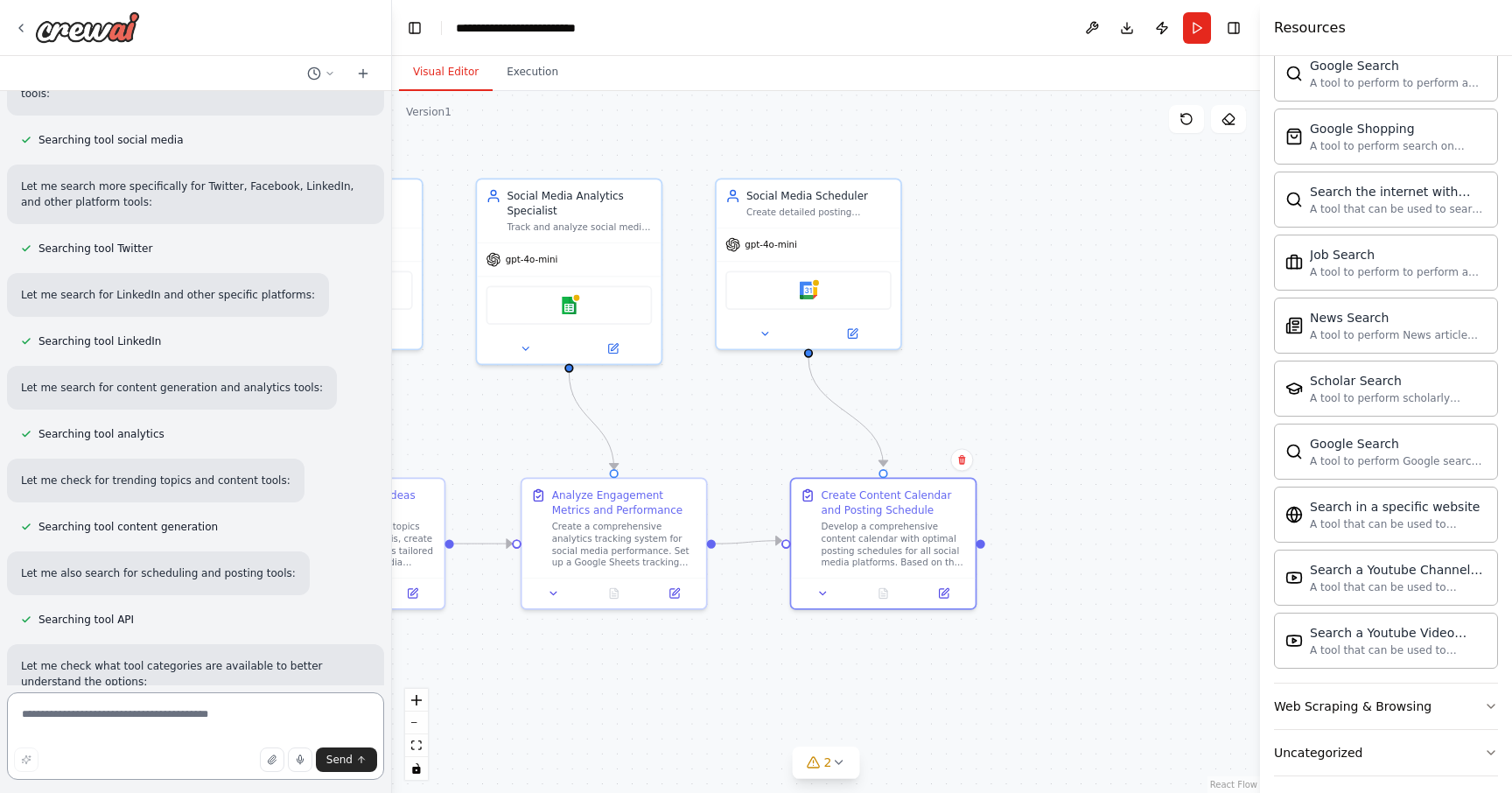
scroll to position [2781, 0]
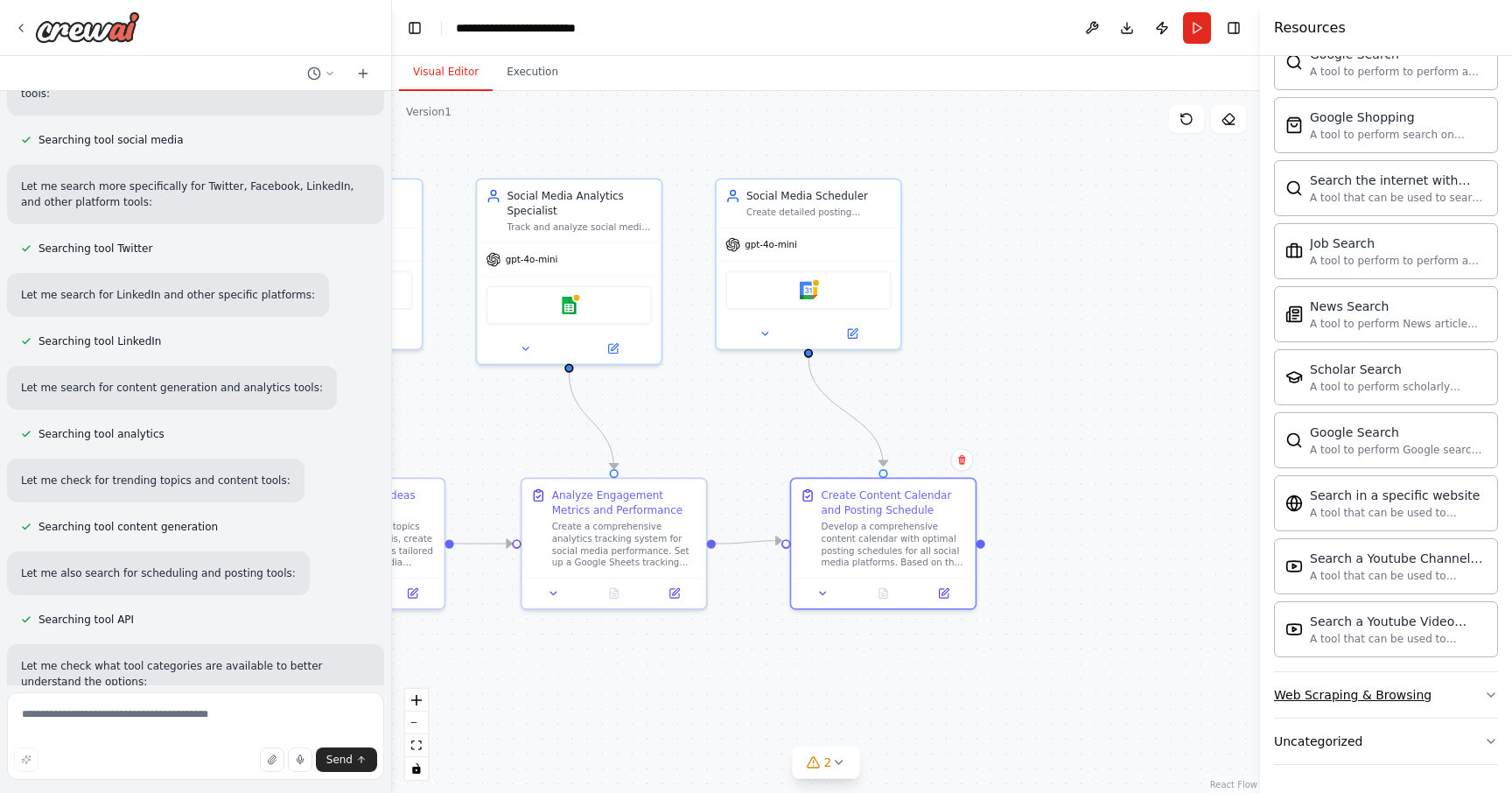
click at [1298, 696] on div "Web Scraping & Browsing" at bounding box center [1354, 695] width 158 height 18
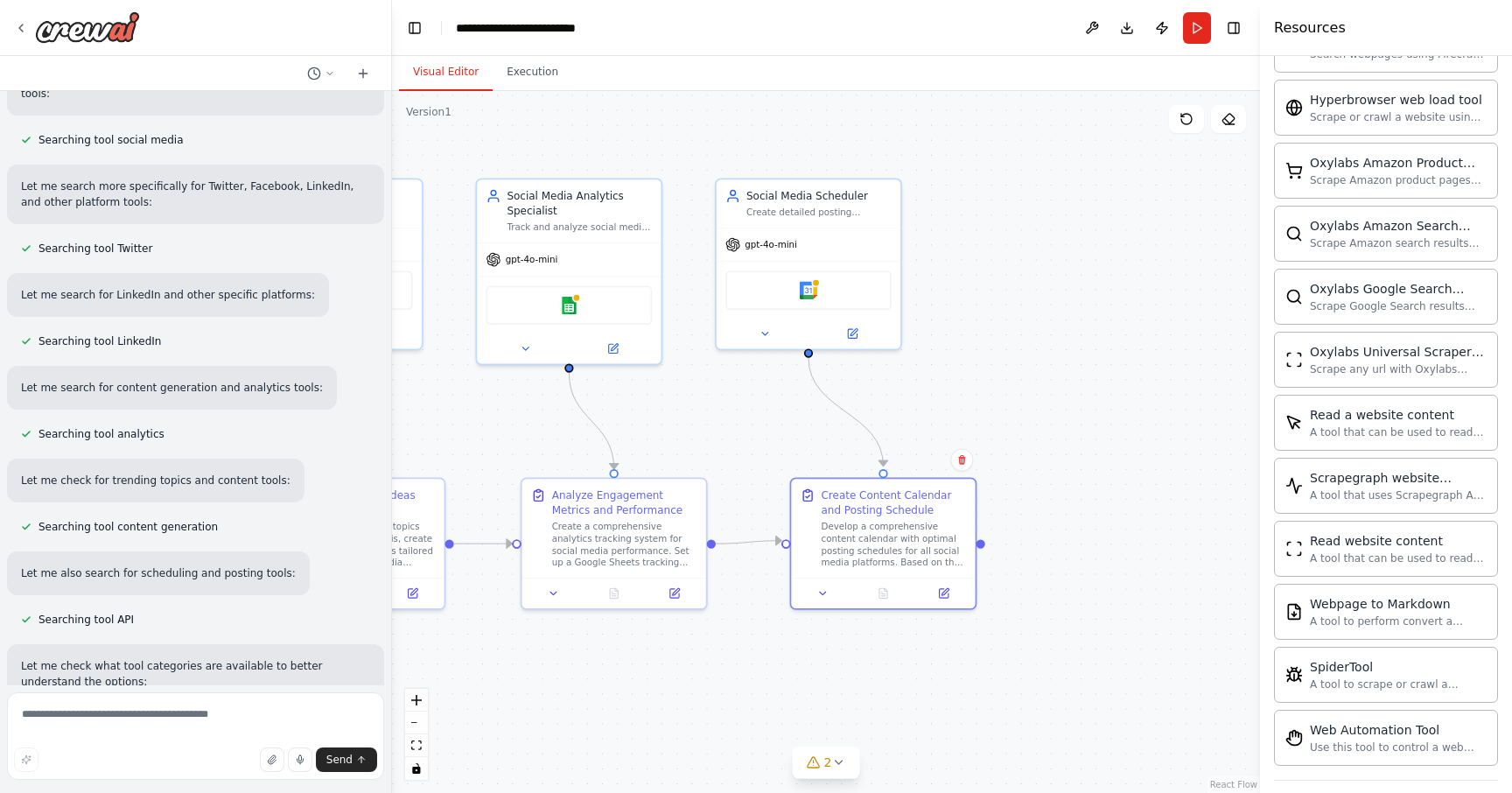
scroll to position [3740, 0]
click at [1297, 738] on div "Uncategorized" at bounding box center [1319, 742] width 89 height 18
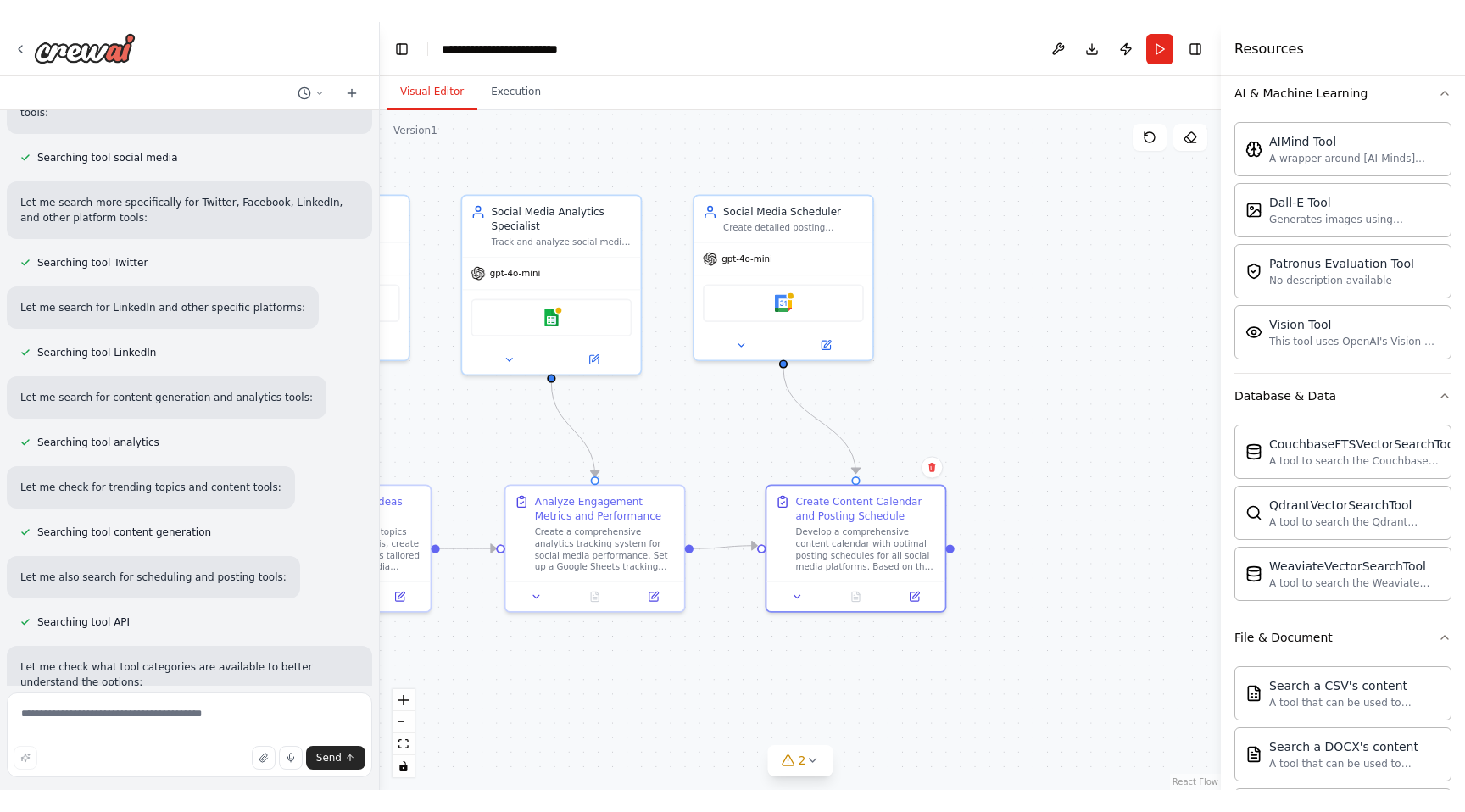
scroll to position [0, 0]
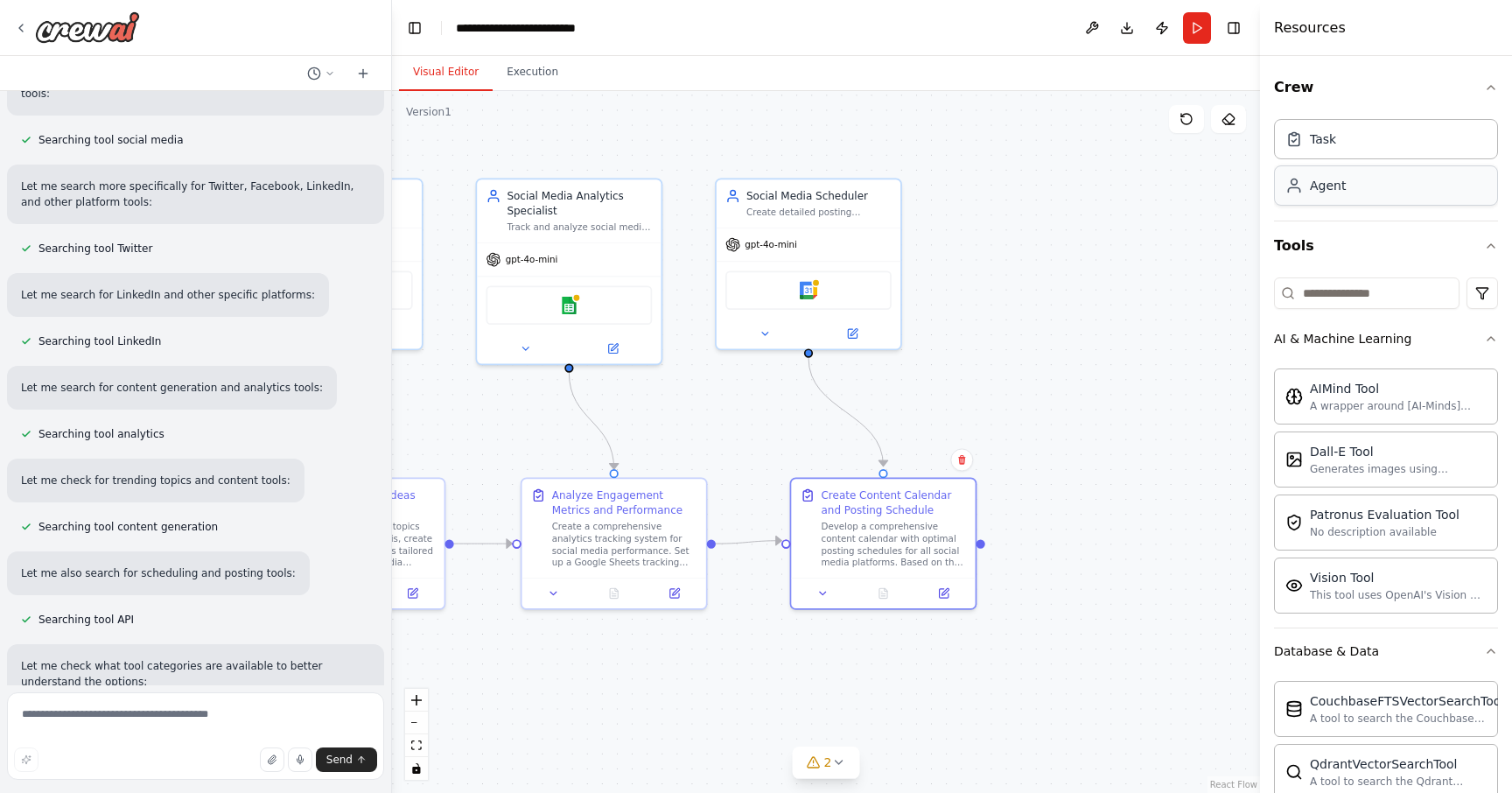
click at [1342, 194] on div "Agent" at bounding box center [1386, 185] width 224 height 40
drag, startPoint x: 1149, startPoint y: 279, endPoint x: 1075, endPoint y: 228, distance: 89.9
click at [1075, 228] on div "Role of the agent Goal of the agent" at bounding box center [1089, 230] width 145 height 30
click at [1074, 327] on div "Drop tools here" at bounding box center [1078, 315] width 166 height 36
drag, startPoint x: 987, startPoint y: 177, endPoint x: 1107, endPoint y: 459, distance: 306.5
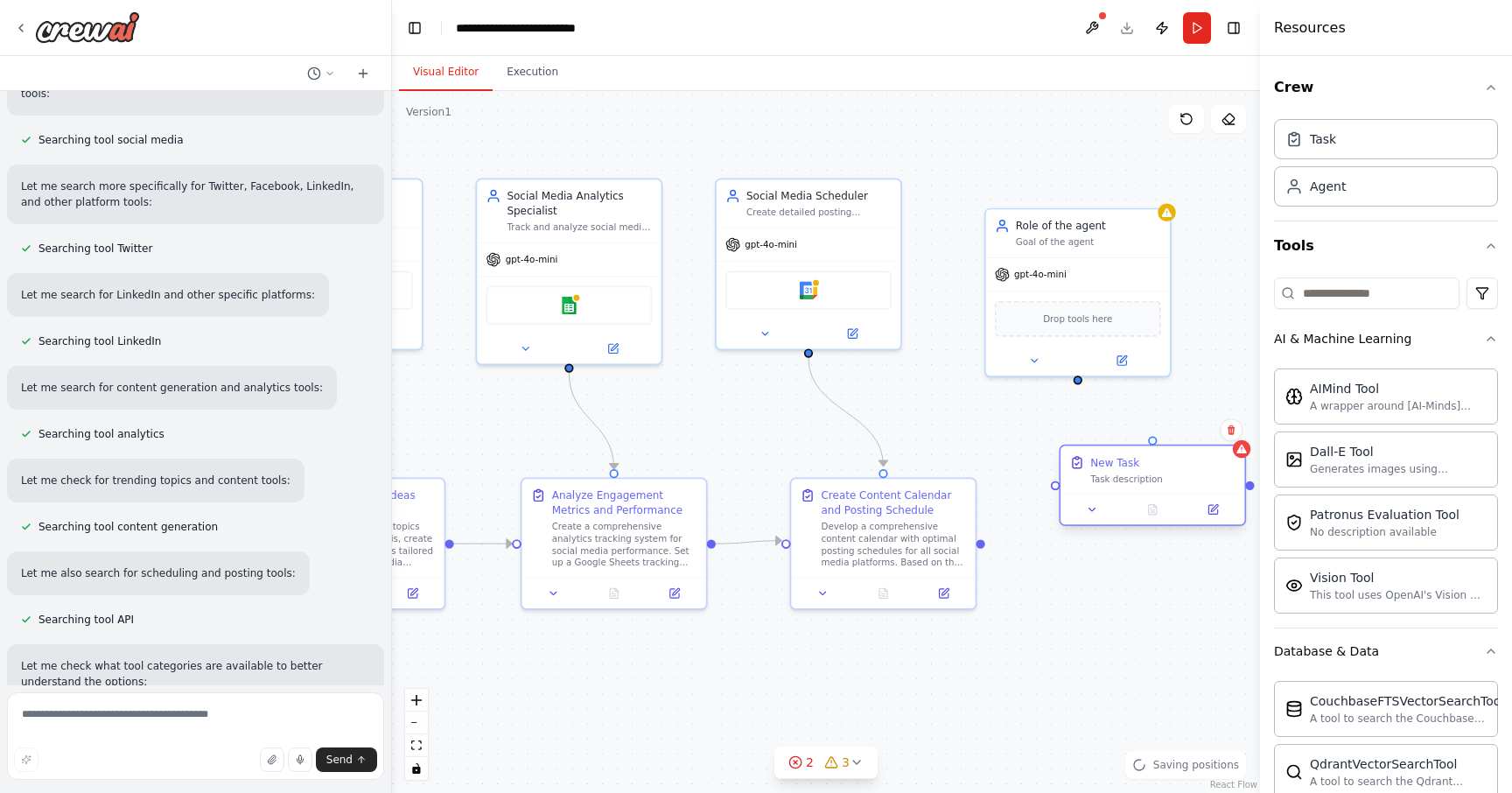
click at [1107, 459] on div "New Task" at bounding box center [1115, 462] width 49 height 15
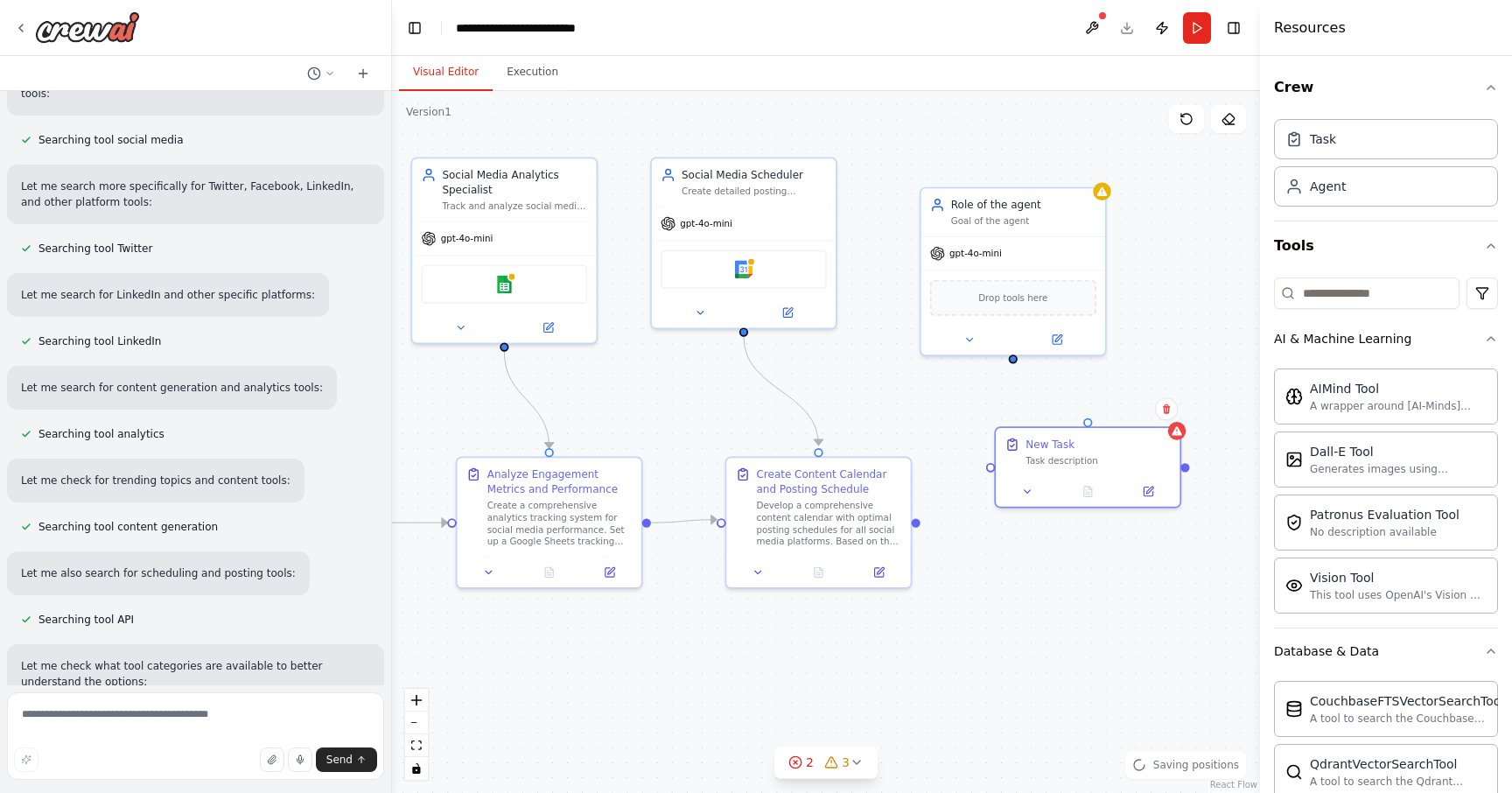
drag, startPoint x: 1129, startPoint y: 604, endPoint x: 1064, endPoint y: 582, distance: 68.6
click at [1064, 582] on div ".deletable-edge-delete-btn { width: 20px; height: 20px; border: 0px solid #ffff…" at bounding box center [826, 442] width 868 height 702
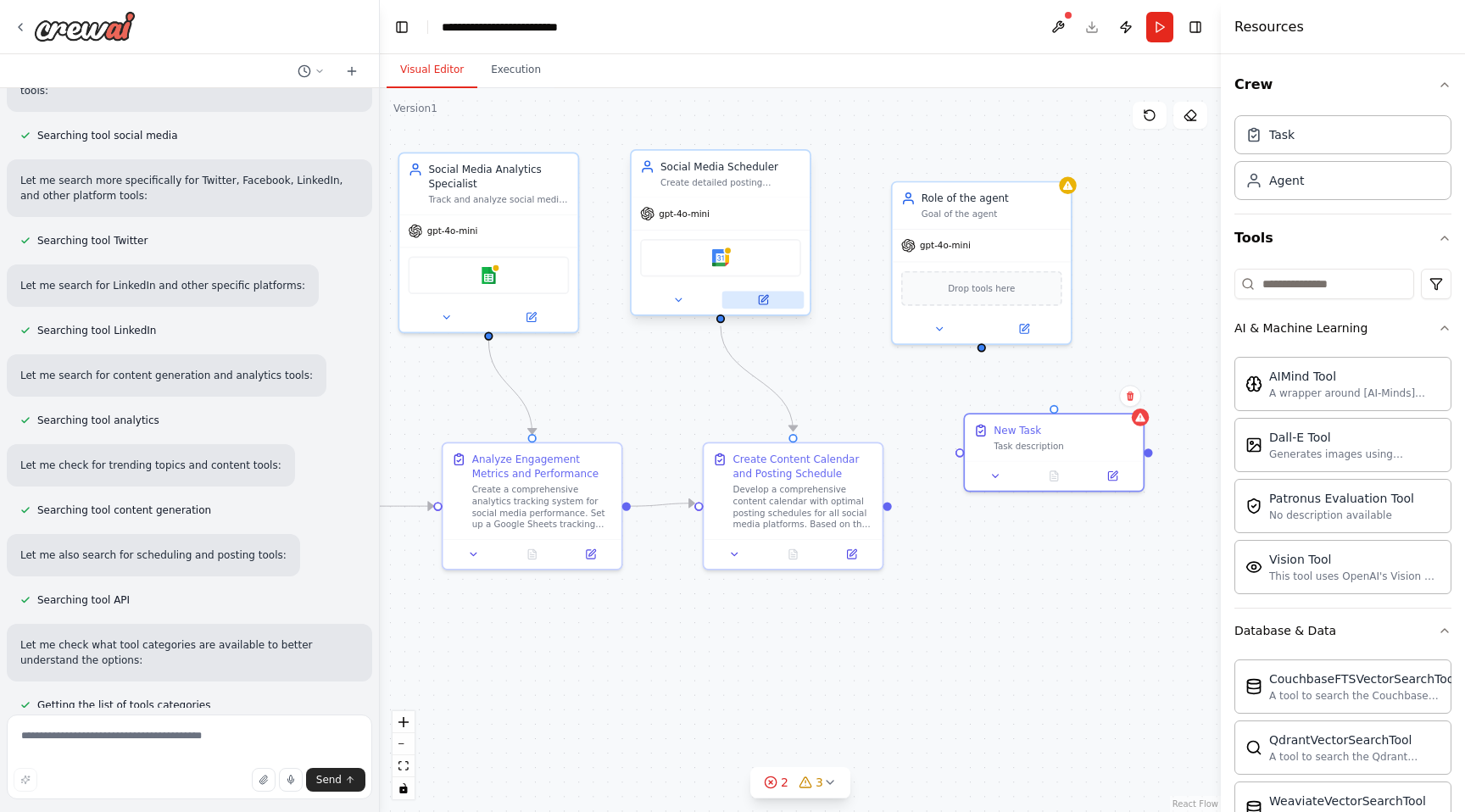
click at [767, 300] on icon at bounding box center [763, 300] width 9 height 9
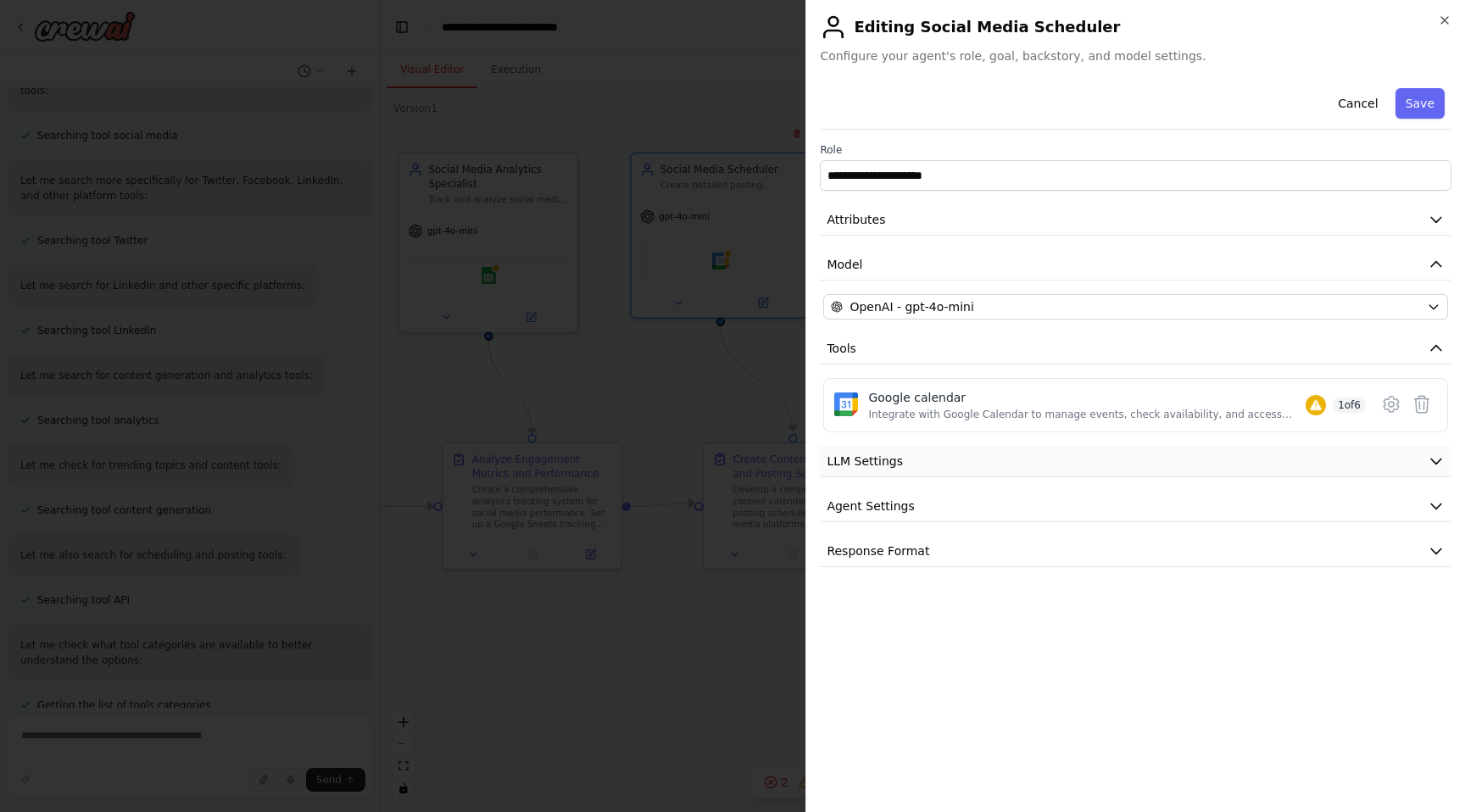
click at [850, 460] on span "LLM Settings" at bounding box center [865, 461] width 76 height 17
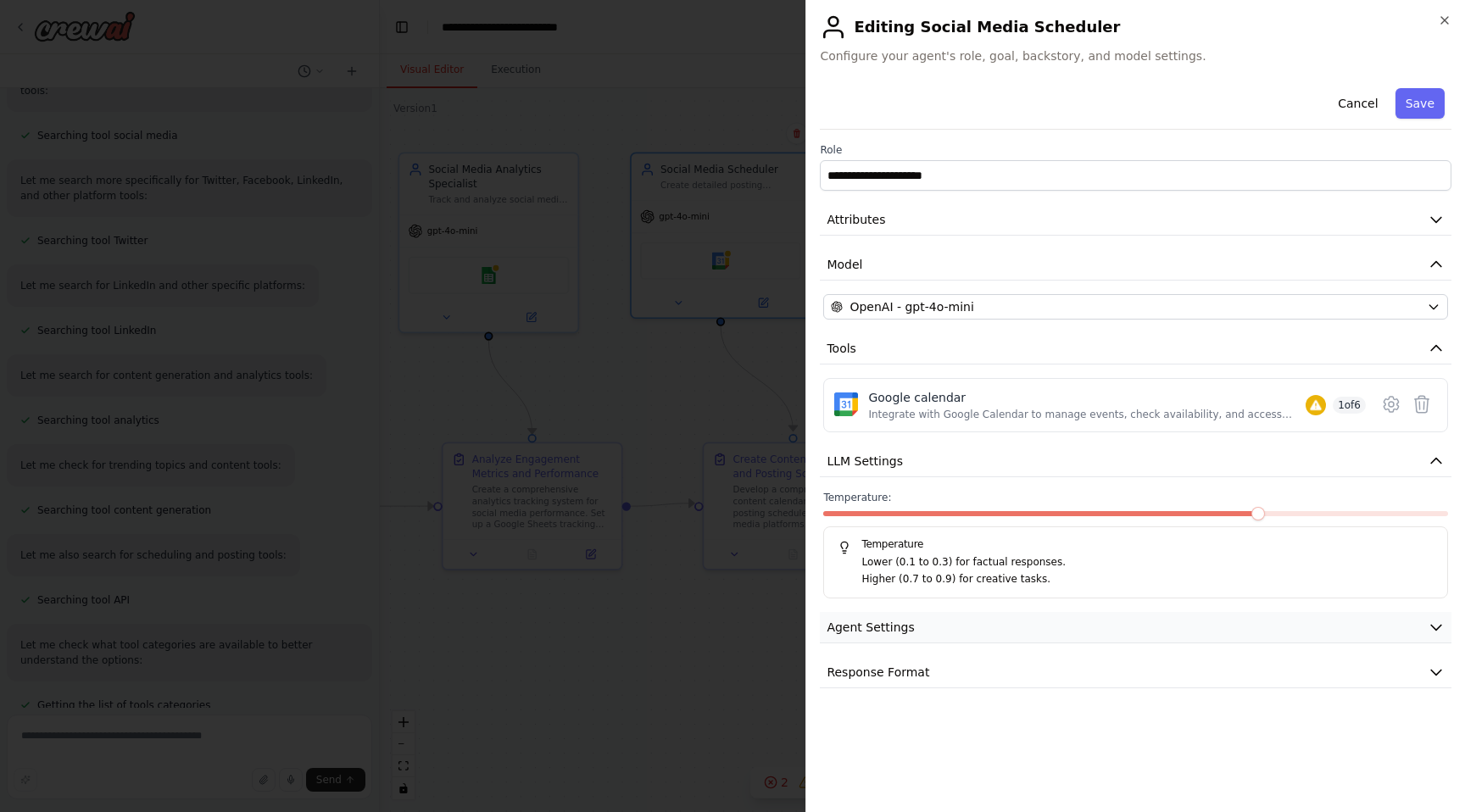
click at [860, 623] on span "Agent Settings" at bounding box center [871, 628] width 87 height 17
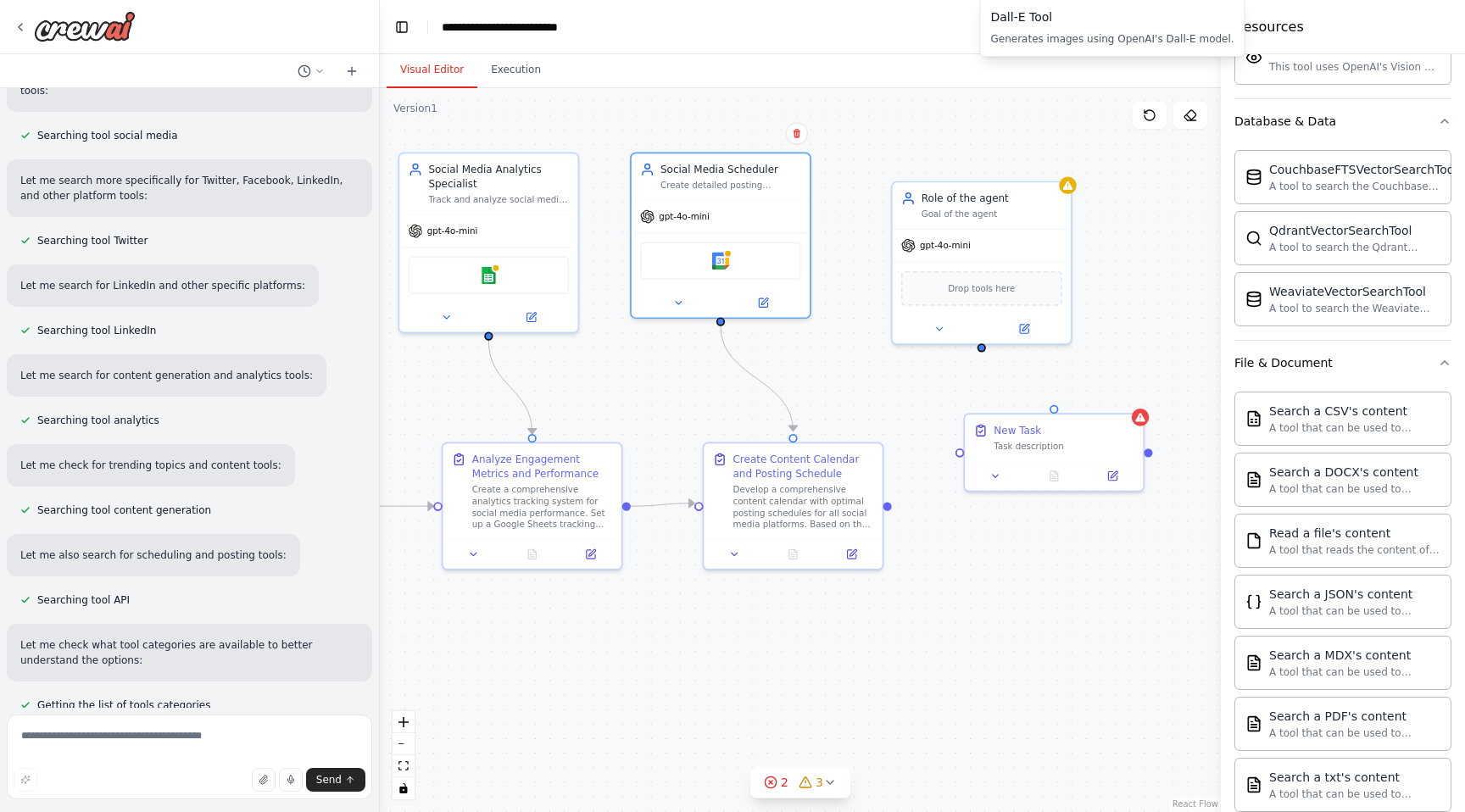
scroll to position [534, 0]
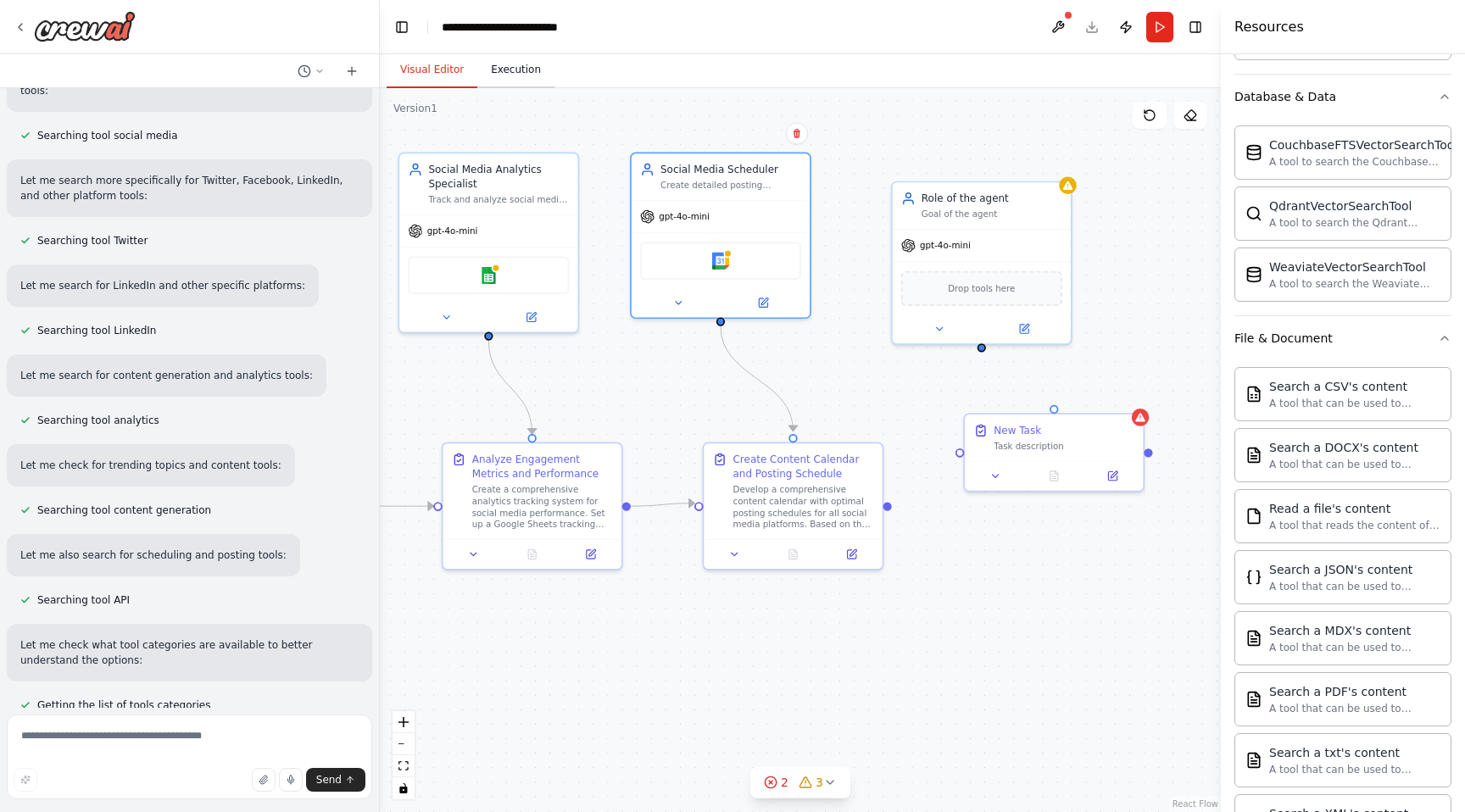
click at [492, 68] on button "Execution" at bounding box center [516, 70] width 77 height 36
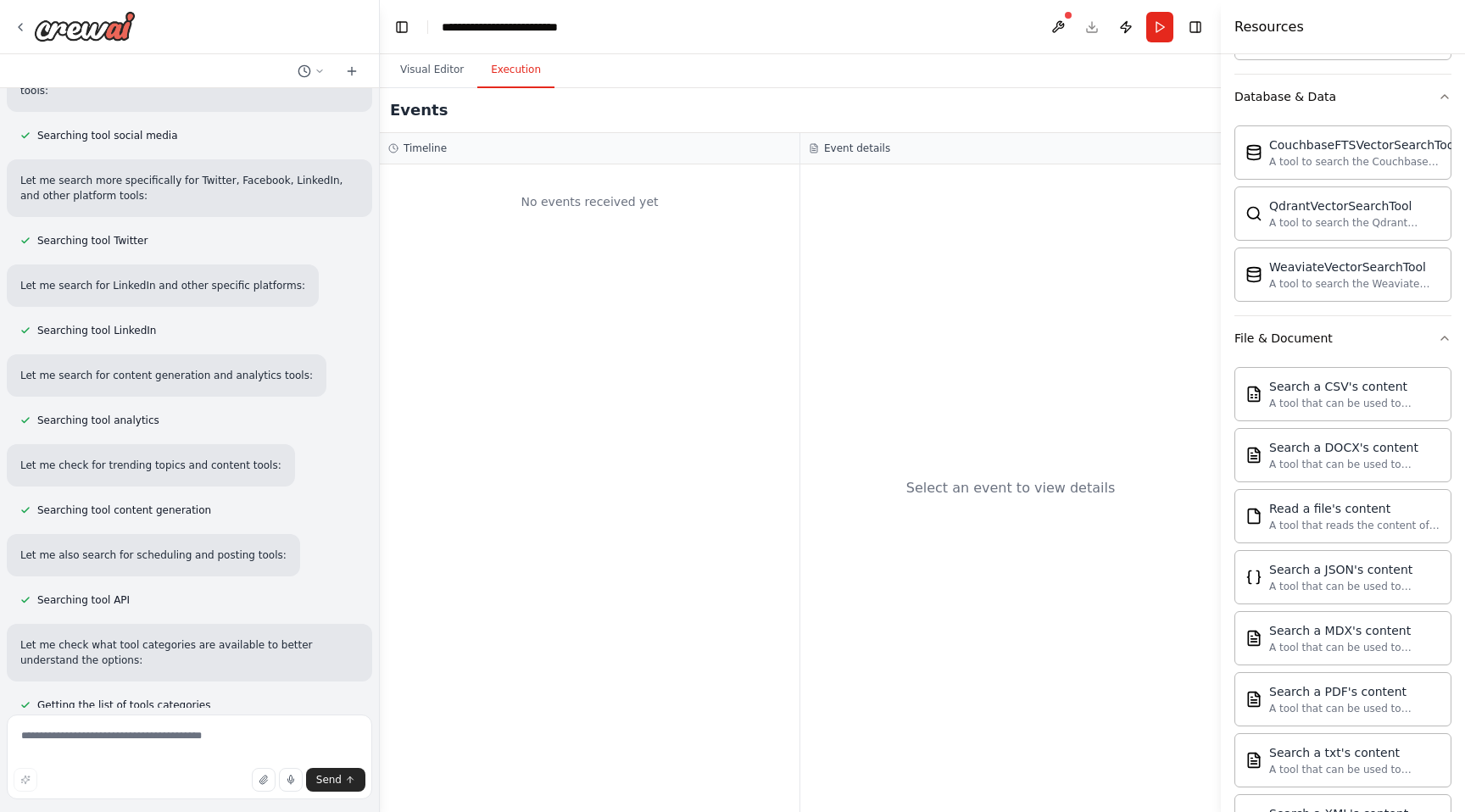
click at [523, 74] on button "Execution" at bounding box center [516, 70] width 77 height 36
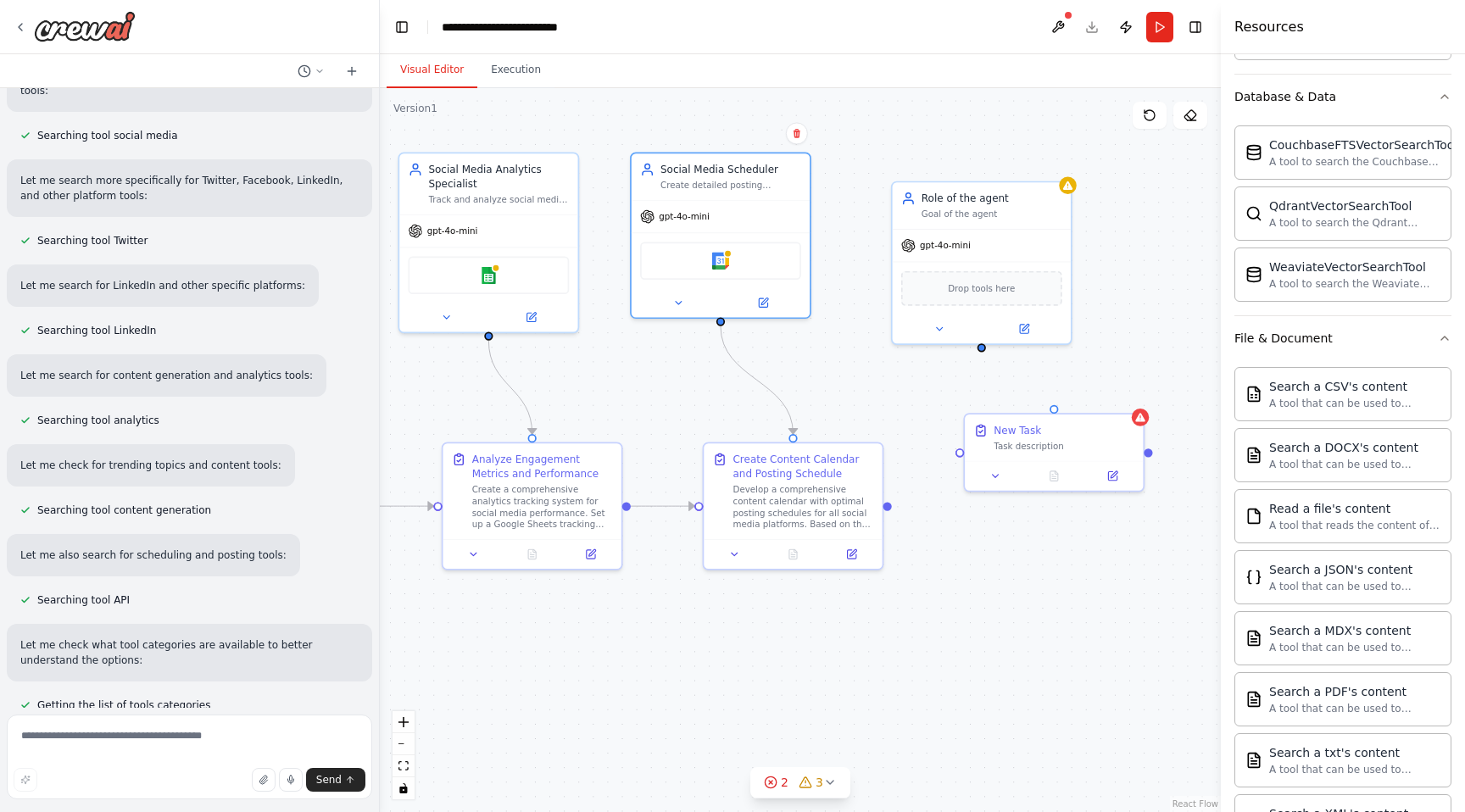
click at [433, 74] on button "Visual Editor" at bounding box center [432, 70] width 91 height 36
click at [509, 81] on button "Execution" at bounding box center [516, 70] width 77 height 36
click at [426, 74] on button "Visual Editor" at bounding box center [432, 70] width 91 height 36
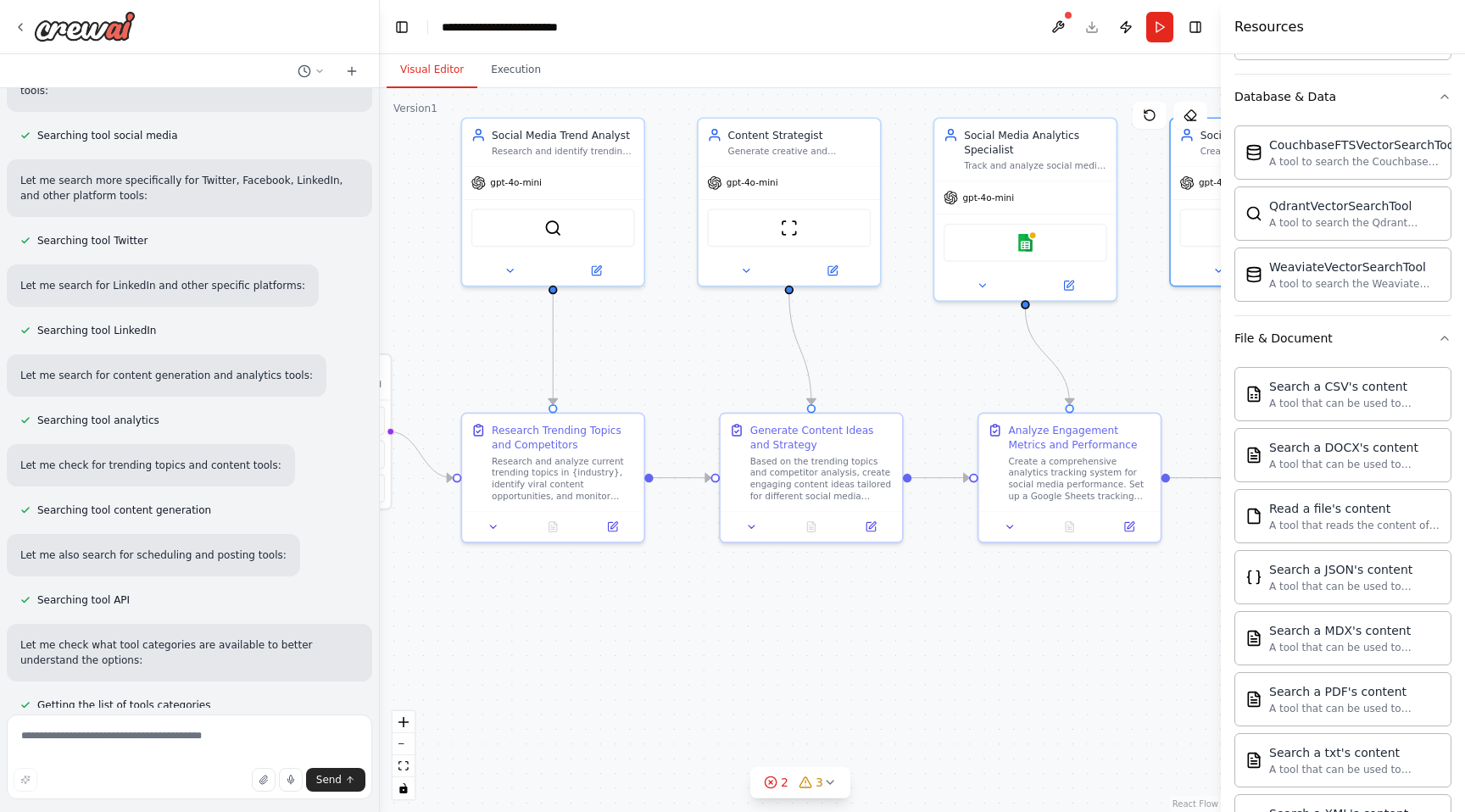
drag, startPoint x: 424, startPoint y: 388, endPoint x: 980, endPoint y: 360, distance: 556.7
click at [980, 360] on div ".deletable-edge-delete-btn { width: 20px; height: 20px; border: 0px solid #ffff…" at bounding box center [800, 450] width 841 height 724
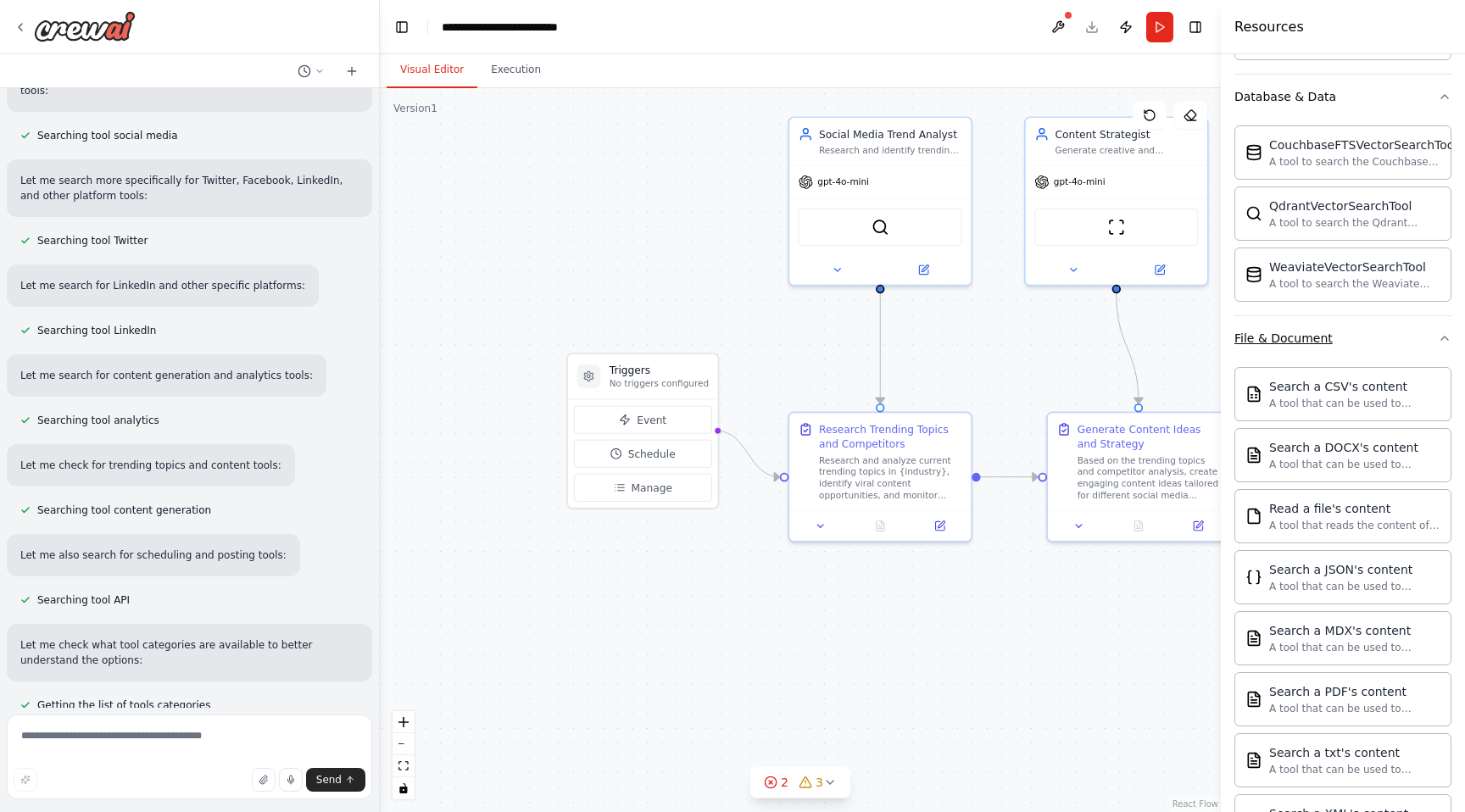
drag, startPoint x: 980, startPoint y: 360, endPoint x: 1289, endPoint y: 356, distance: 309.0
click at [1289, 356] on div "Create a crew that schedules and publishes social media content across multiple…" at bounding box center [732, 406] width 1465 height 812
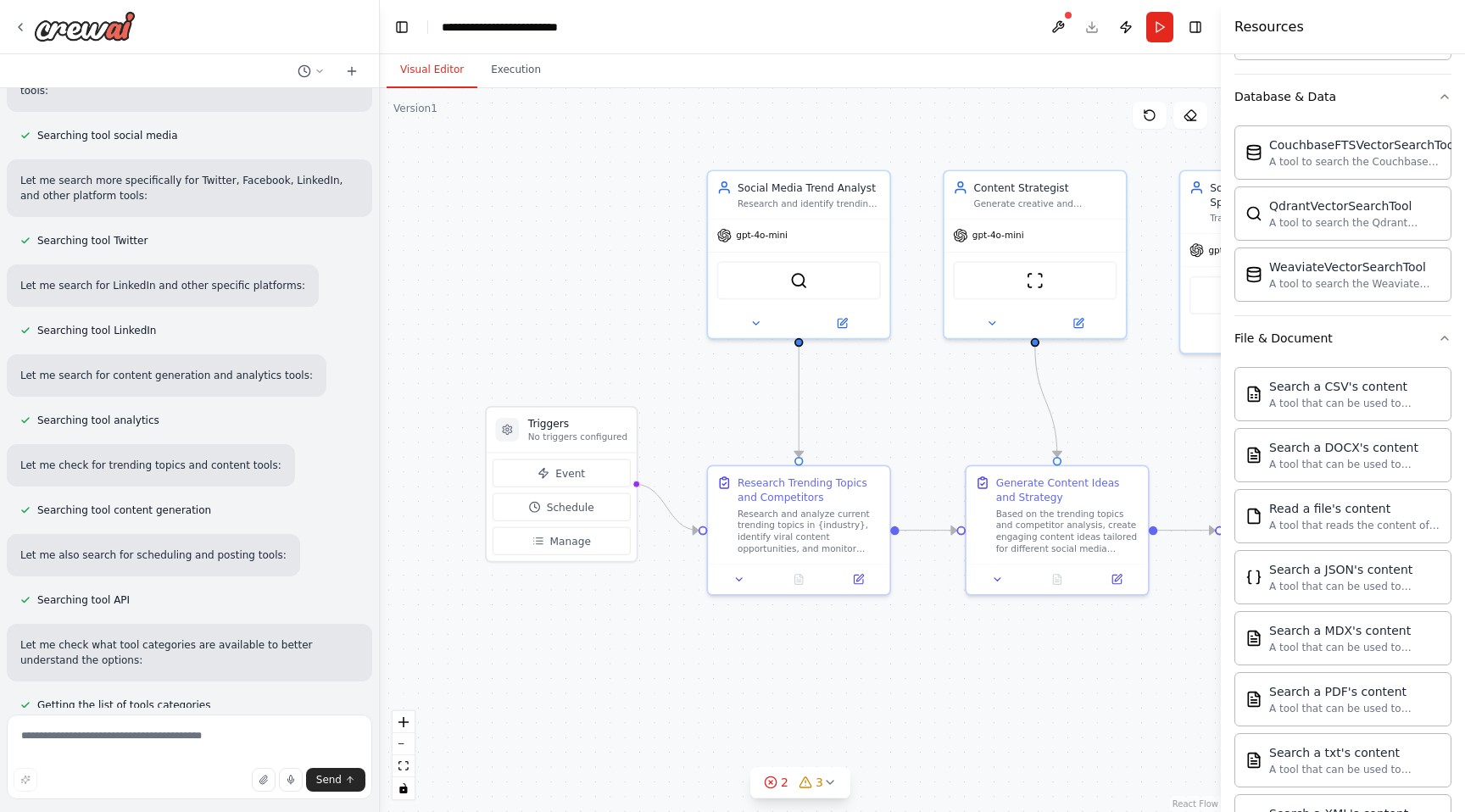
drag, startPoint x: 769, startPoint y: 329, endPoint x: 684, endPoint y: 383, distance: 100.7
click at [684, 383] on div ".deletable-edge-delete-btn { width: 20px; height: 20px; border: 0px solid #ffff…" at bounding box center [800, 450] width 841 height 724
